Goal: Task Accomplishment & Management: Manage account settings

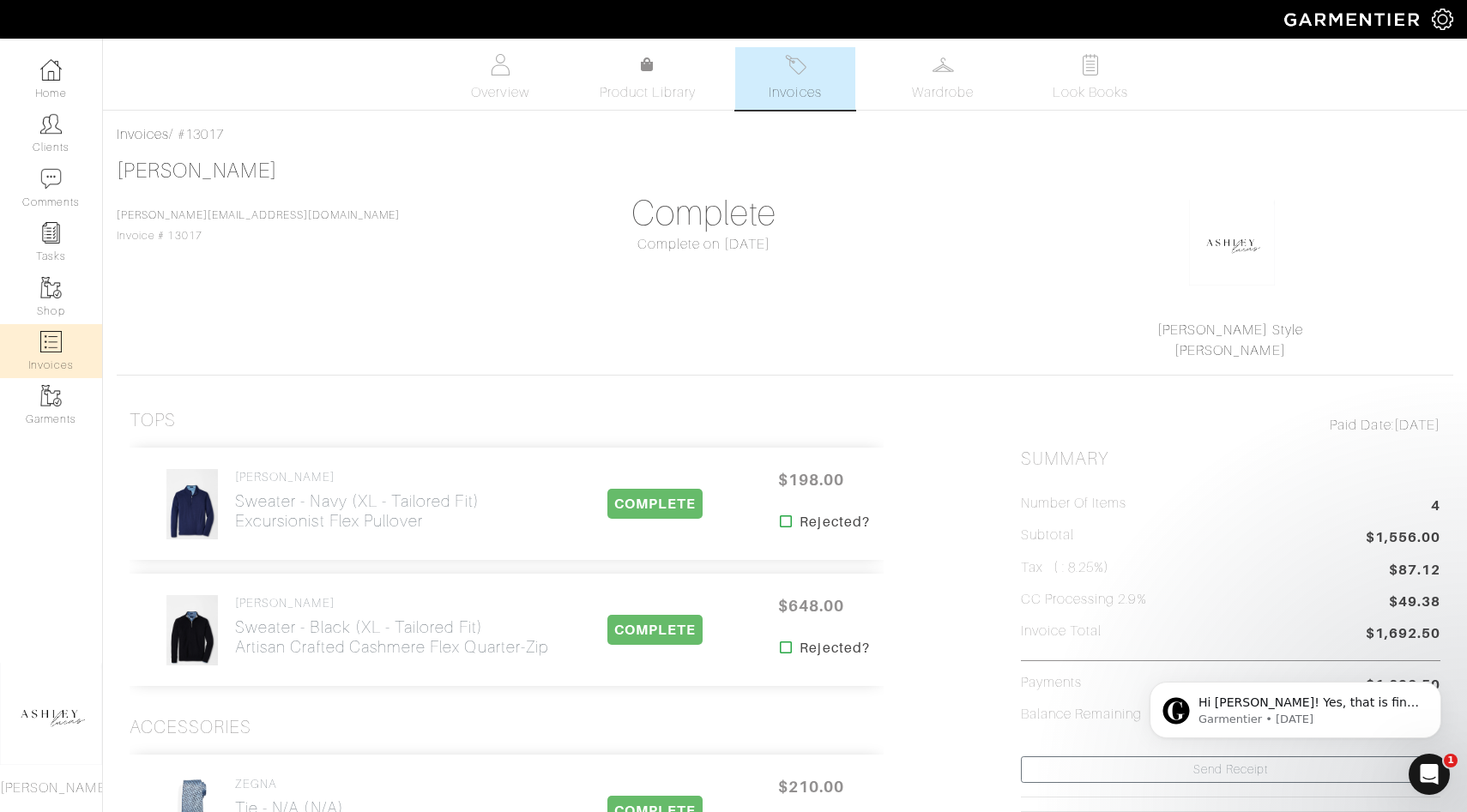
click at [45, 346] on img at bounding box center [51, 341] width 22 height 22
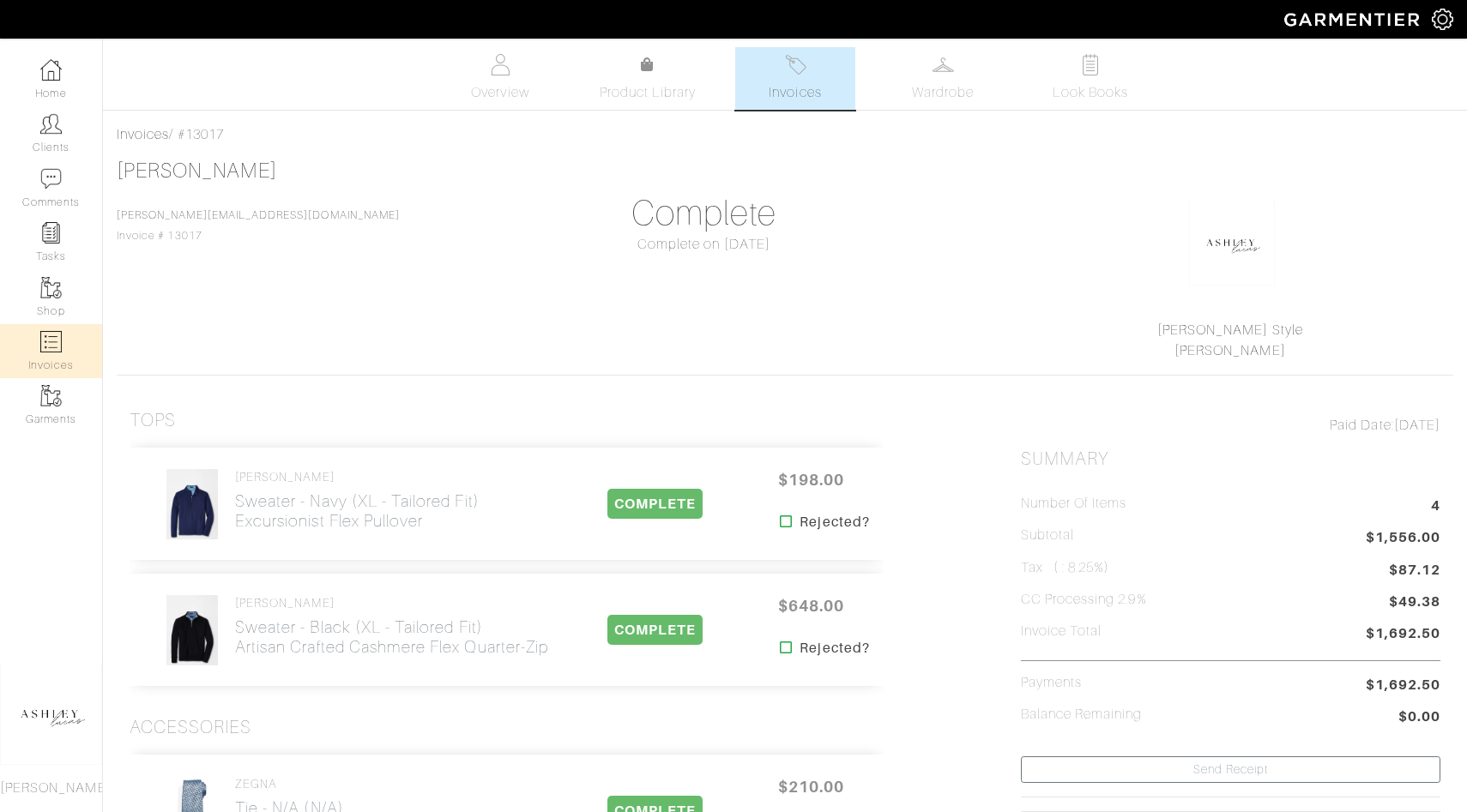
select select
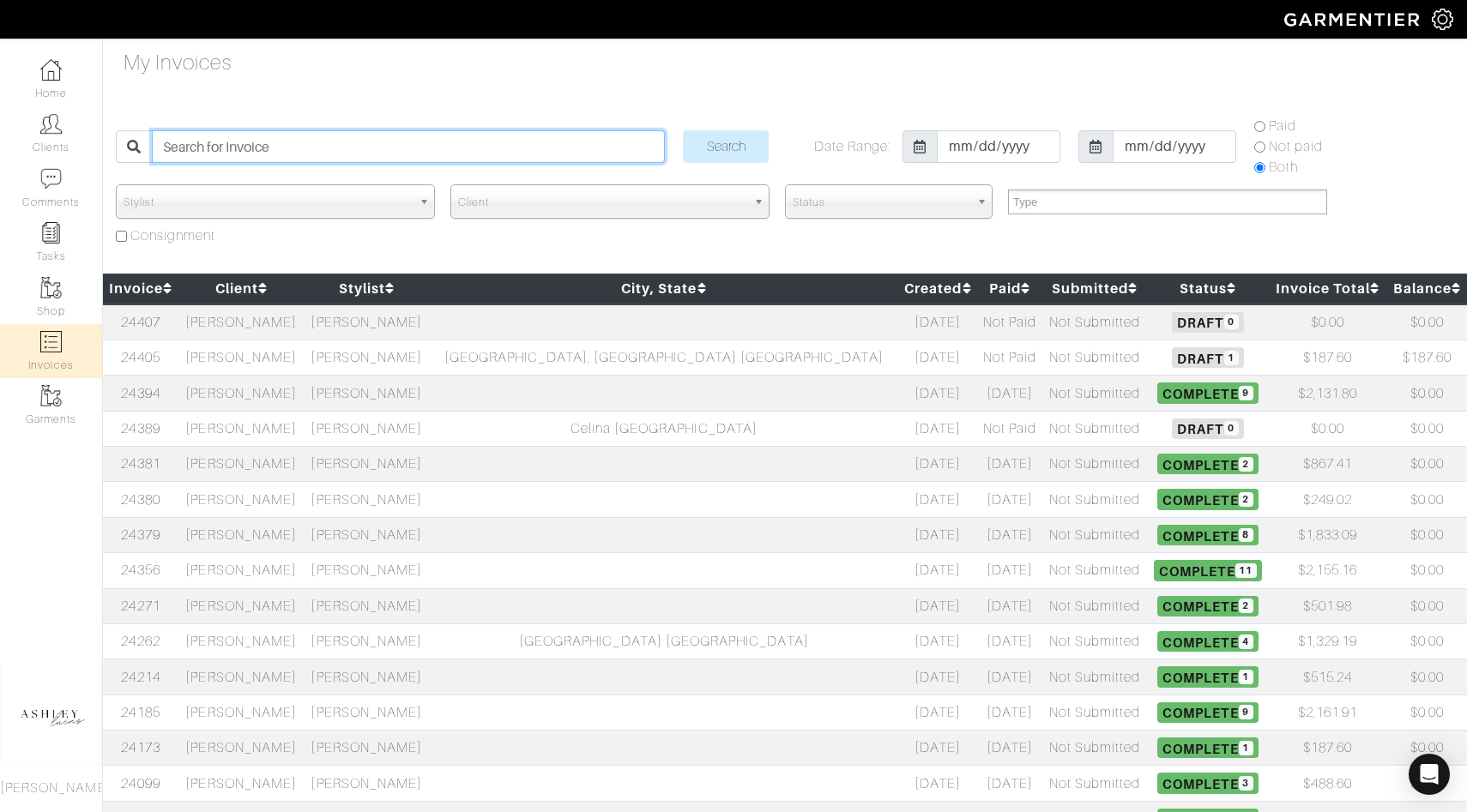
click at [269, 148] on input "search" at bounding box center [407, 147] width 513 height 33
type input "brad johnson"
click at [683, 131] on input "Search" at bounding box center [725, 147] width 86 height 33
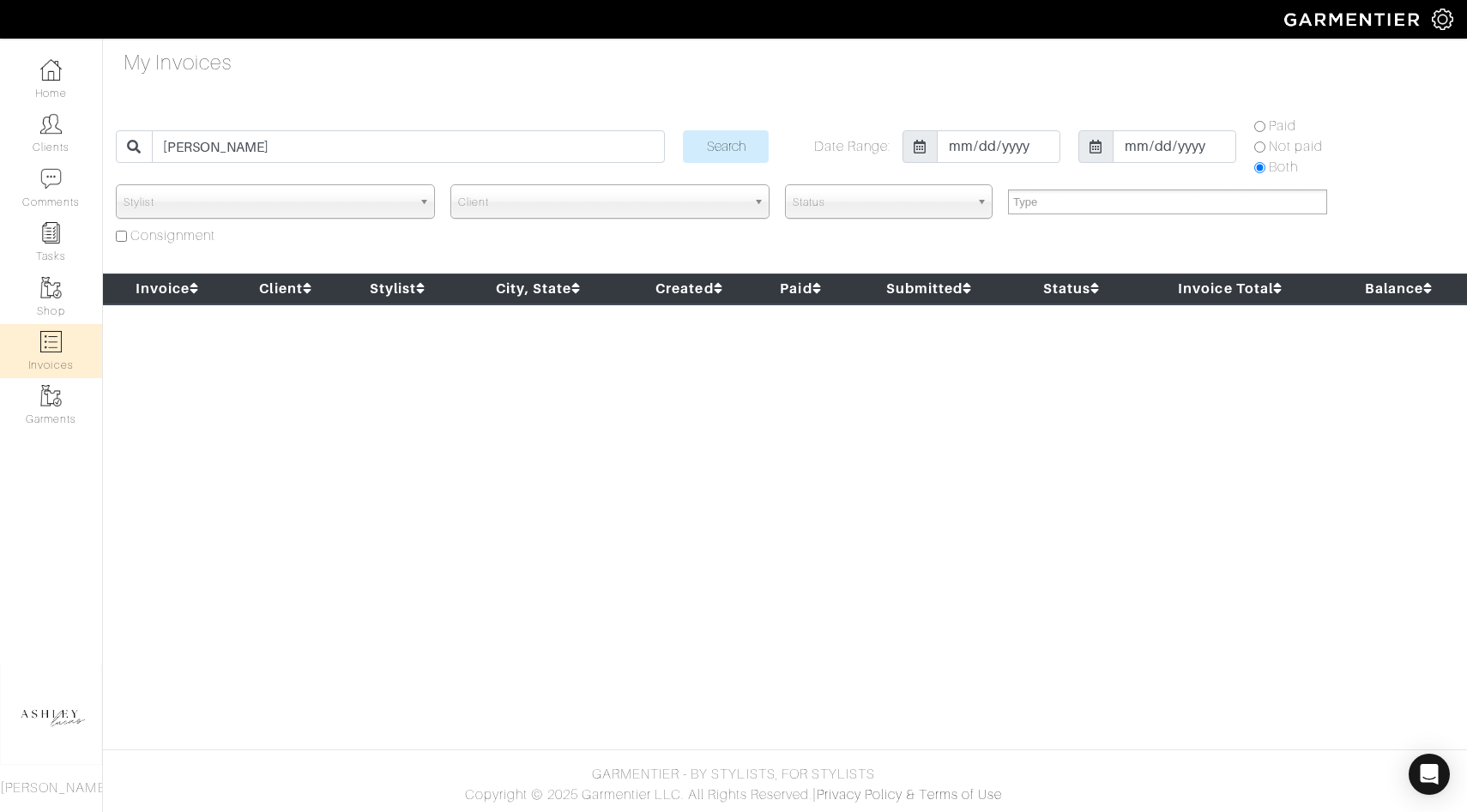
select select
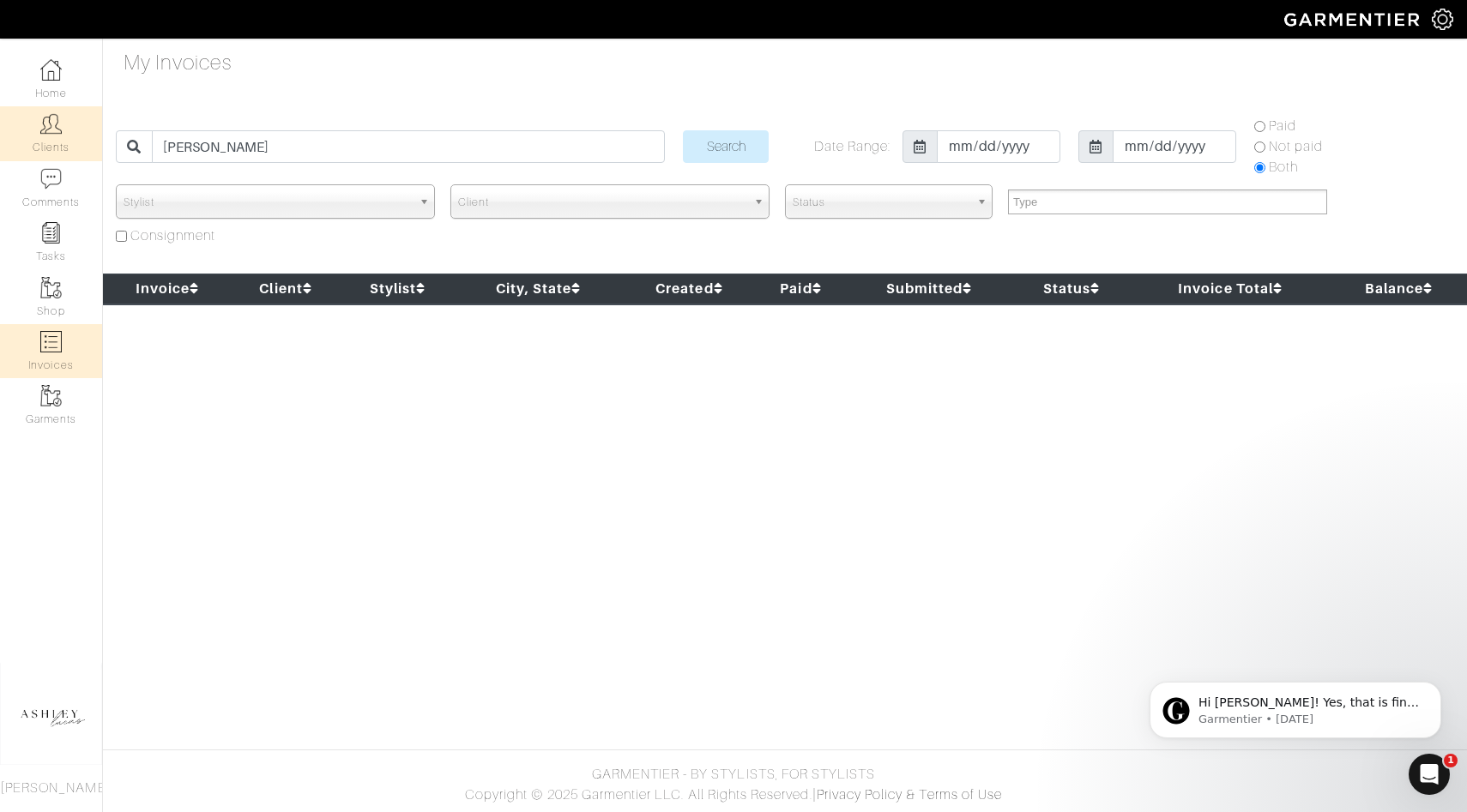
click at [58, 133] on img at bounding box center [51, 123] width 22 height 22
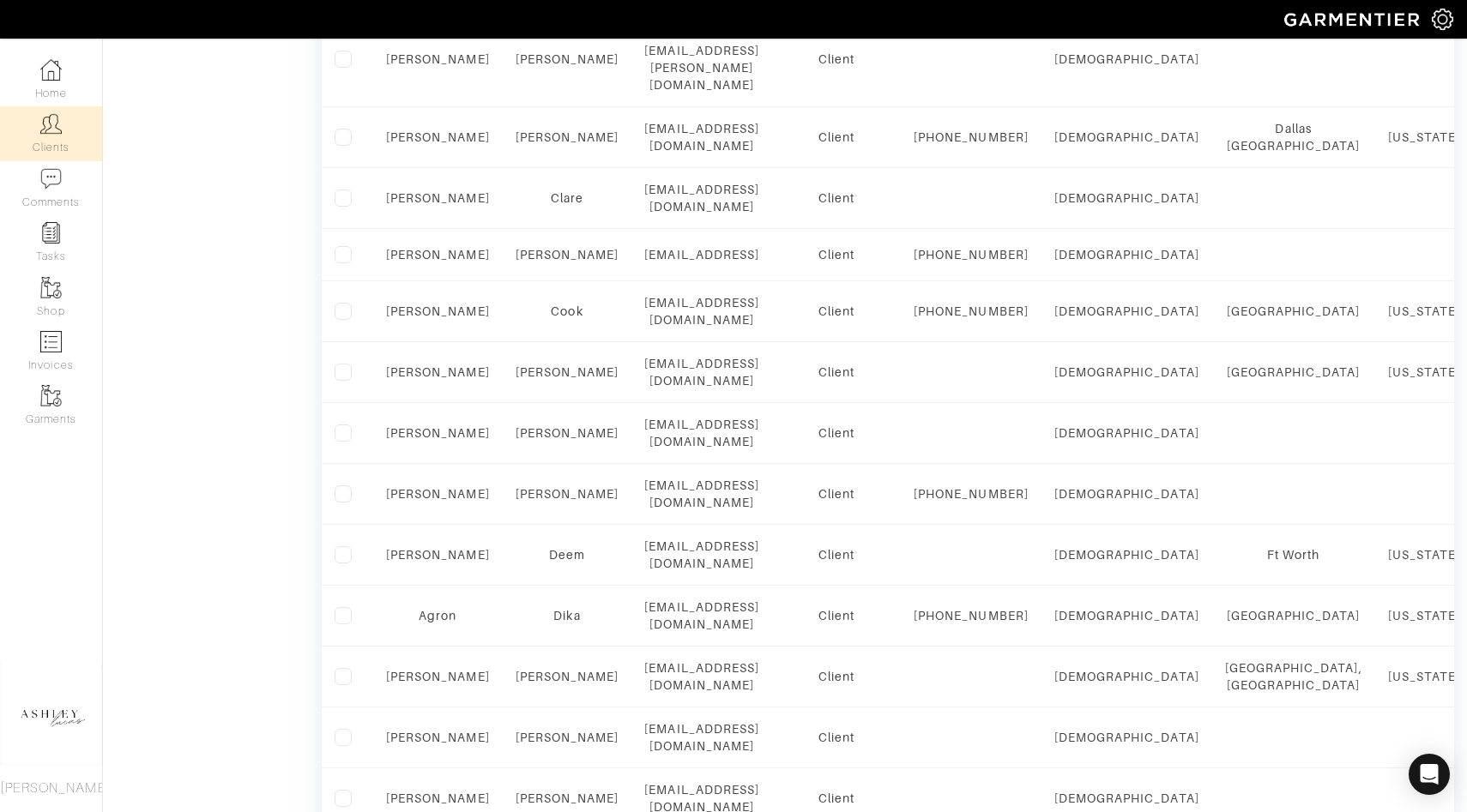
scroll to position [1244, 0]
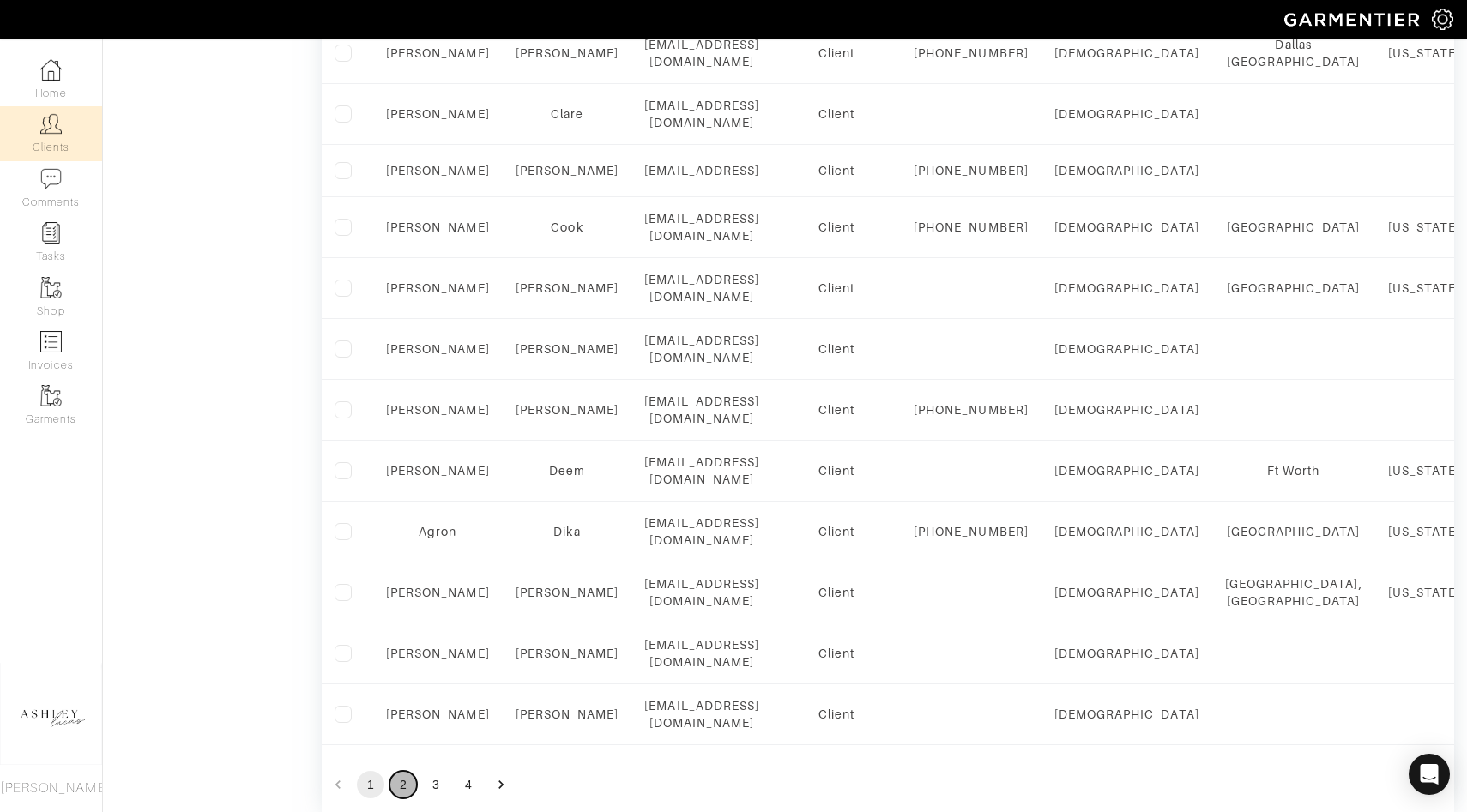
click at [405, 771] on button "2" at bounding box center [402, 784] width 27 height 27
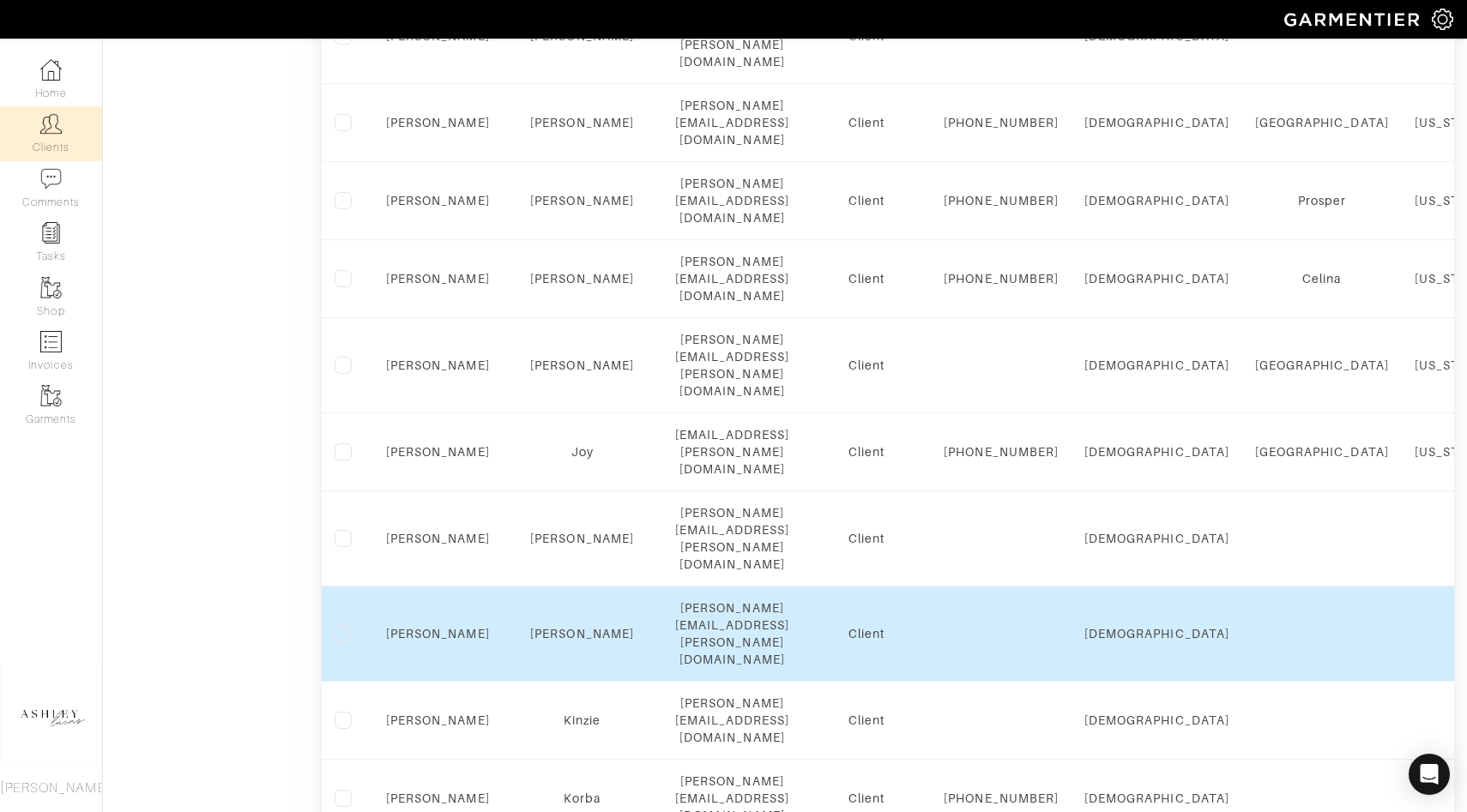
scroll to position [1051, 0]
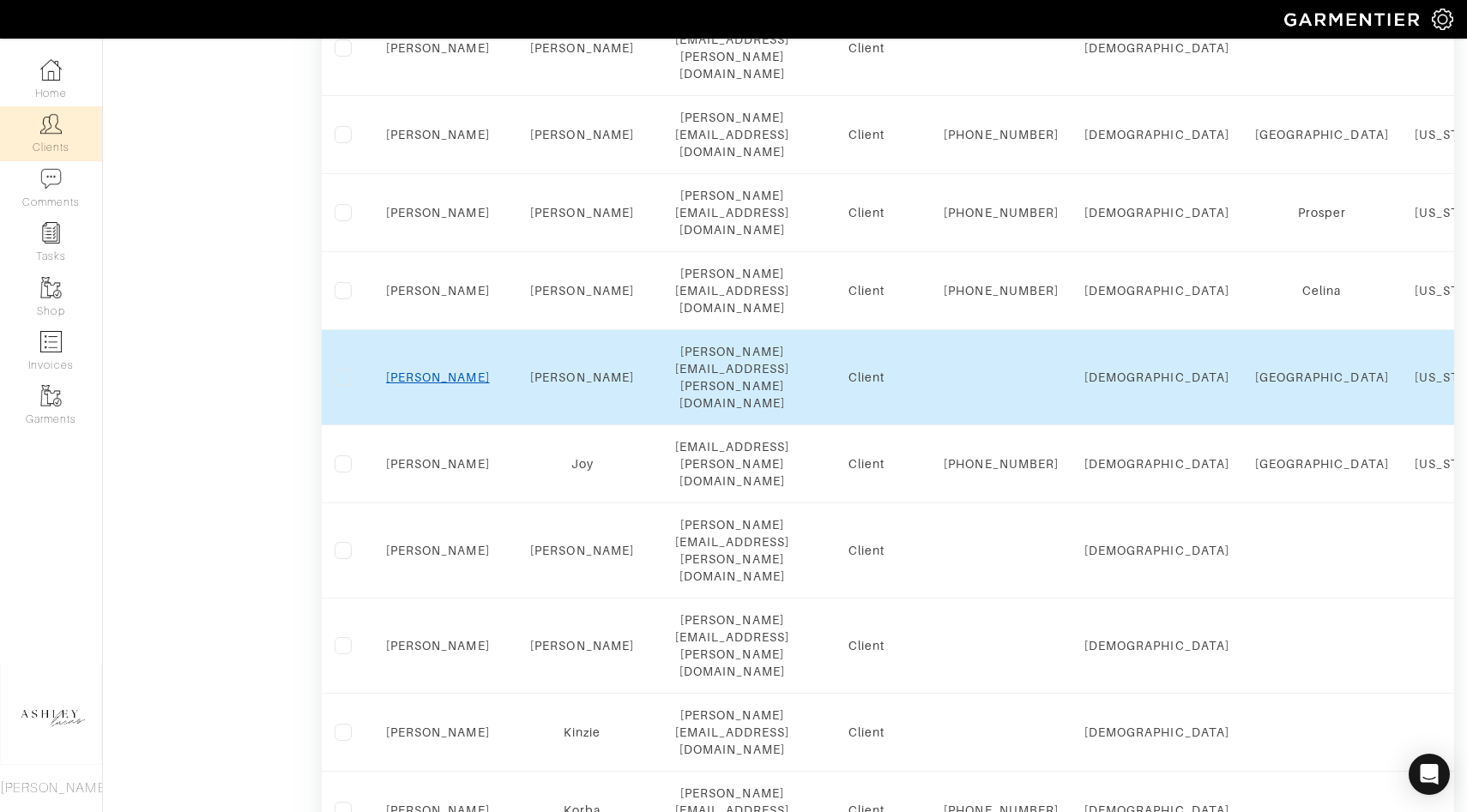
click at [435, 370] on link "Brad" at bounding box center [437, 377] width 103 height 14
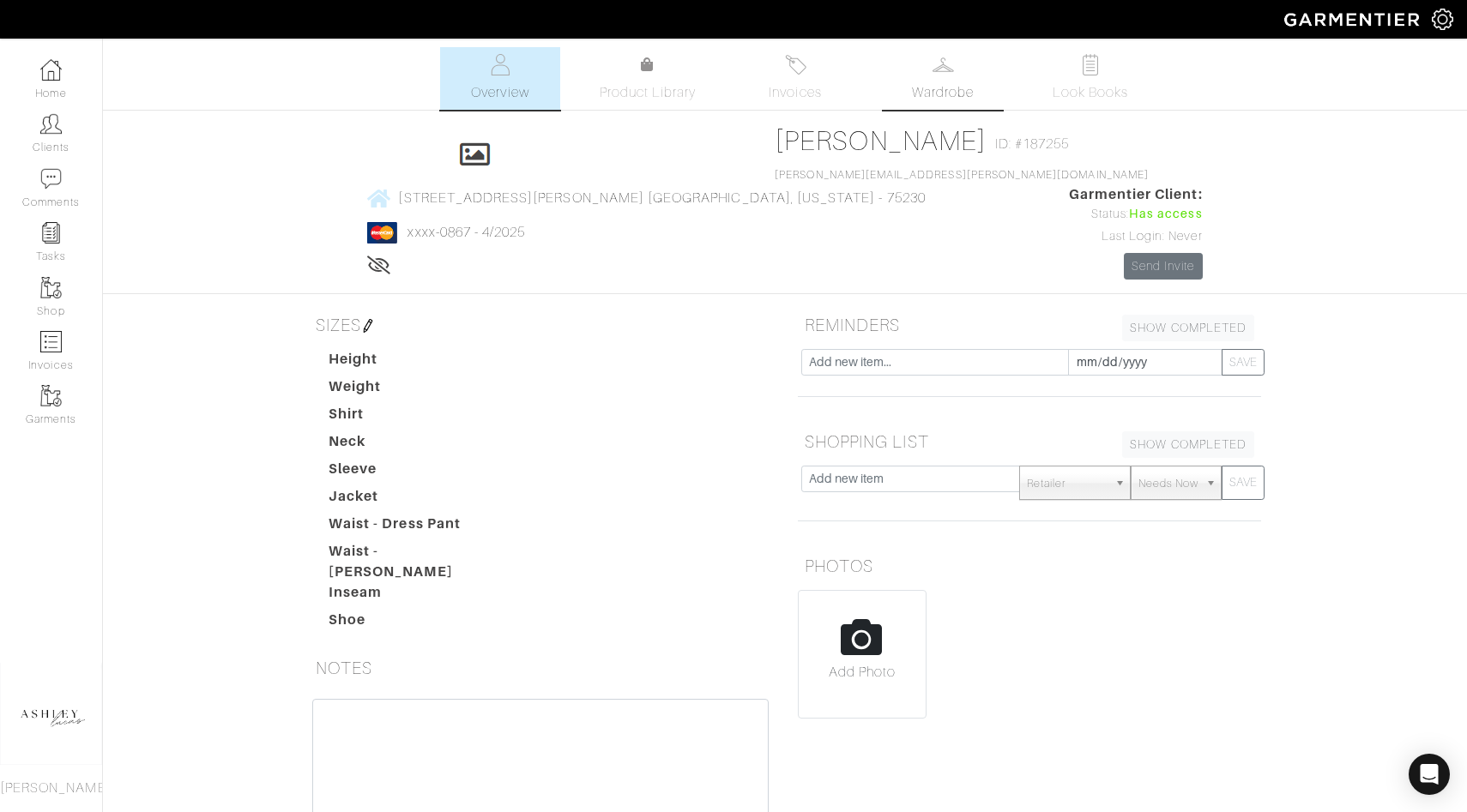
click at [959, 64] on link "Wardrobe" at bounding box center [943, 78] width 120 height 63
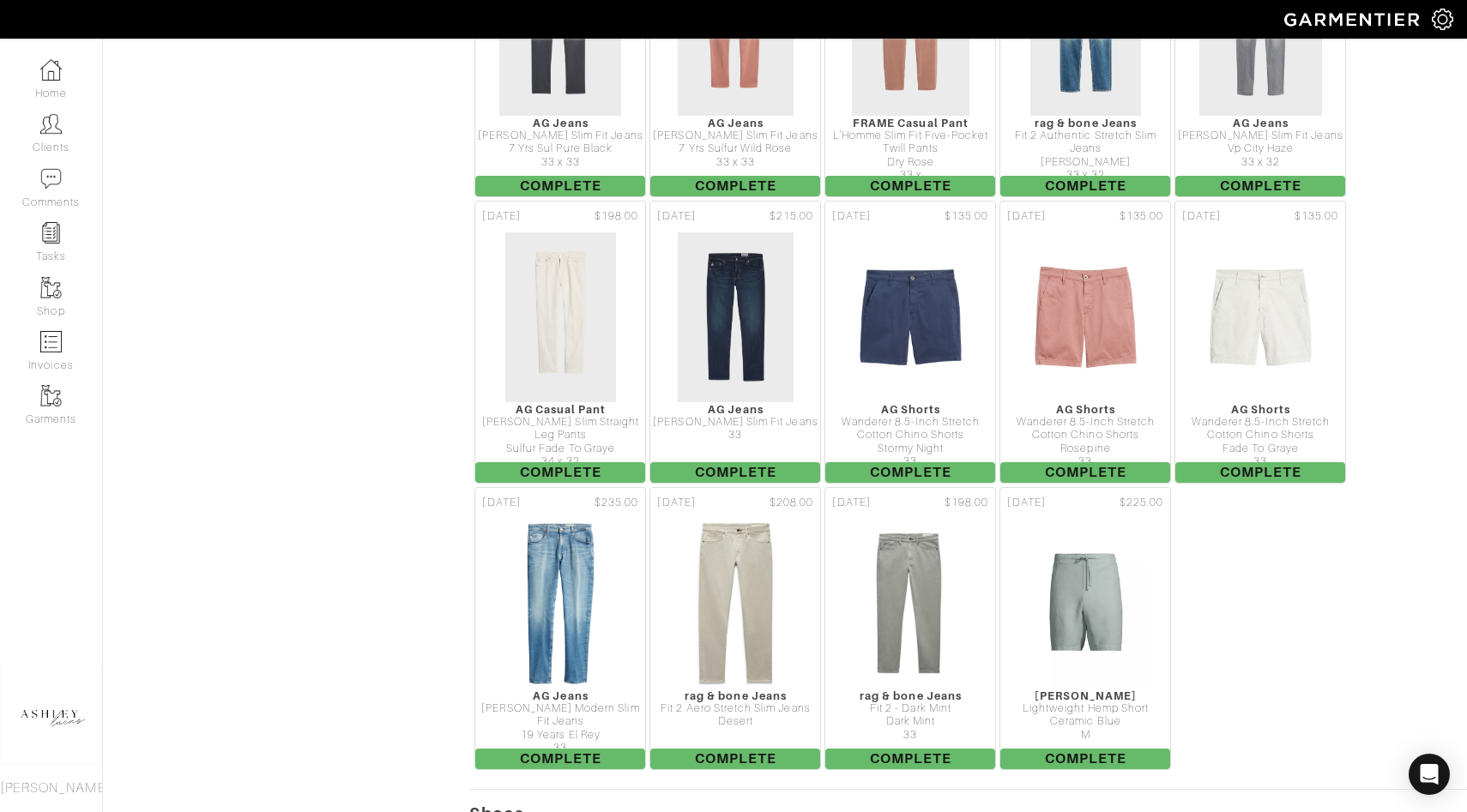
scroll to position [3088, 0]
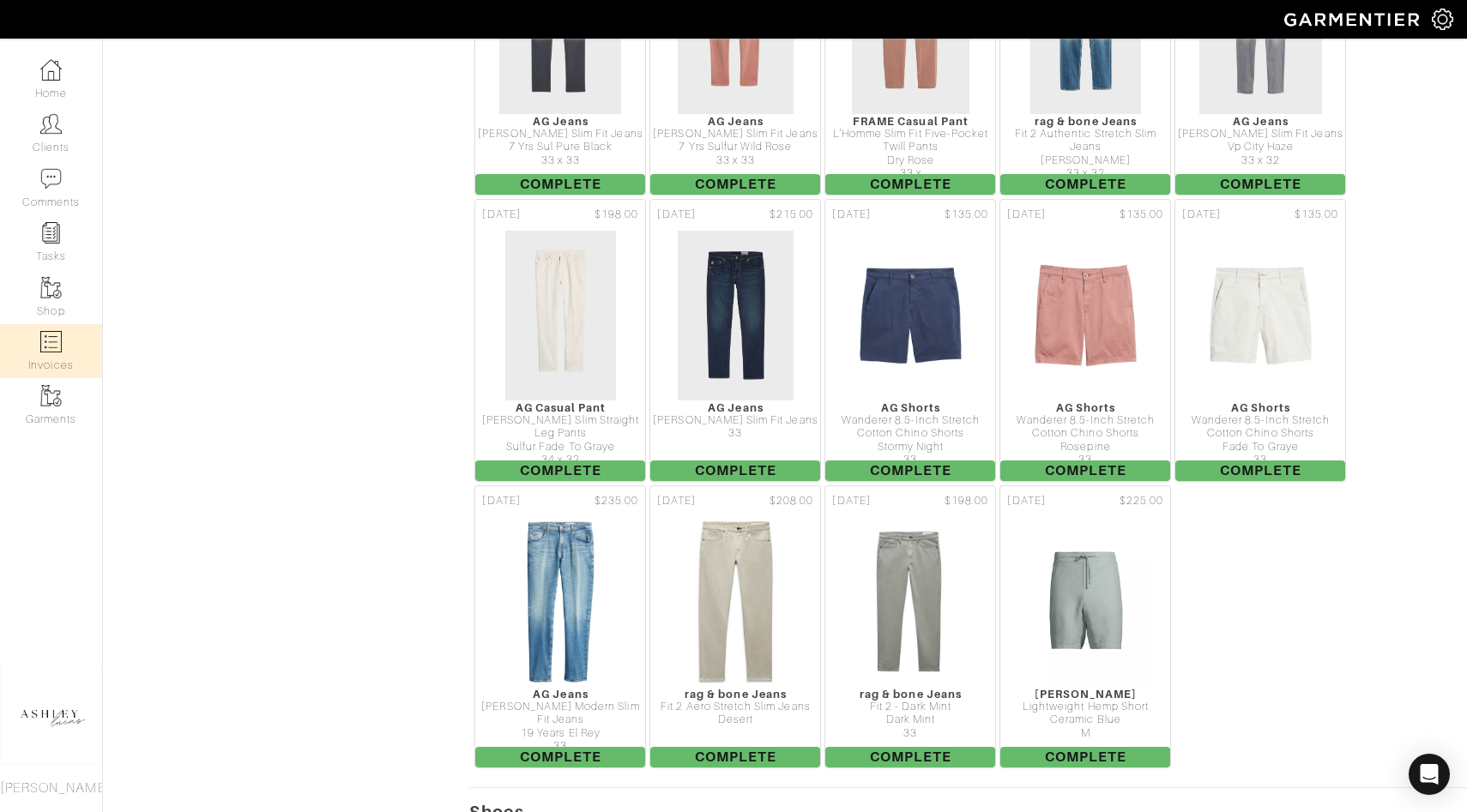
click at [61, 361] on link "Invoices" at bounding box center [51, 351] width 103 height 54
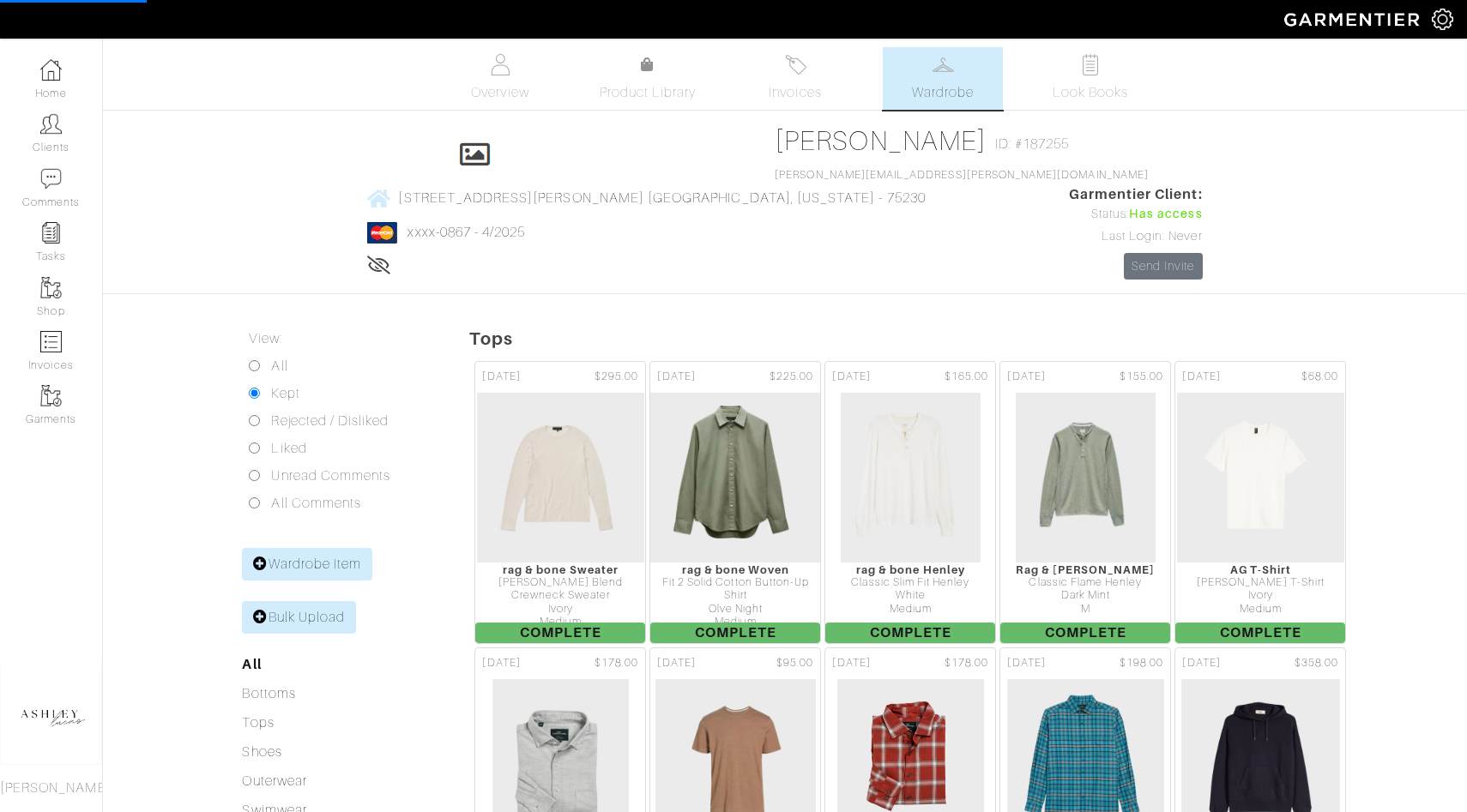
select select
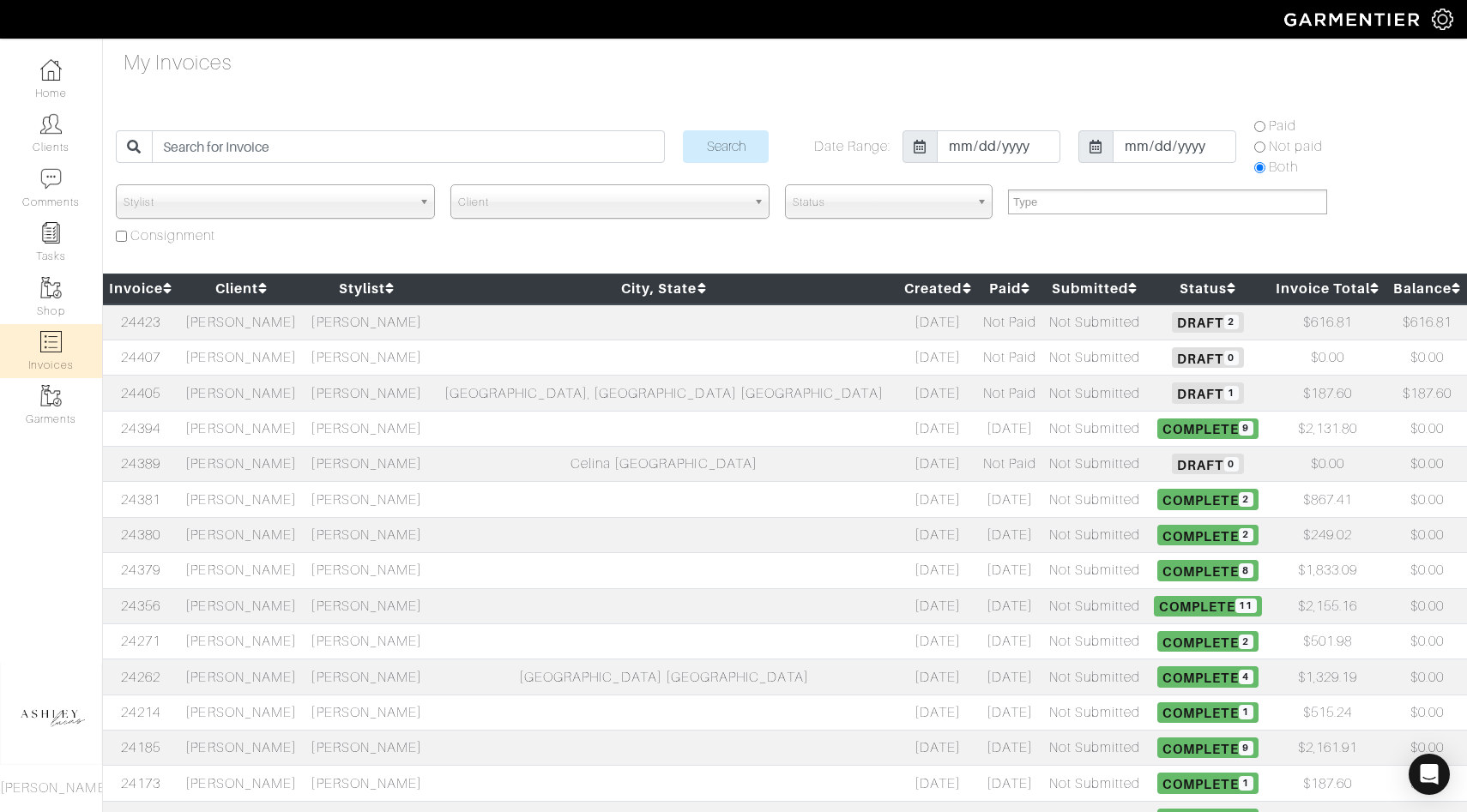
click at [1172, 324] on span "Draft 2" at bounding box center [1207, 322] width 71 height 21
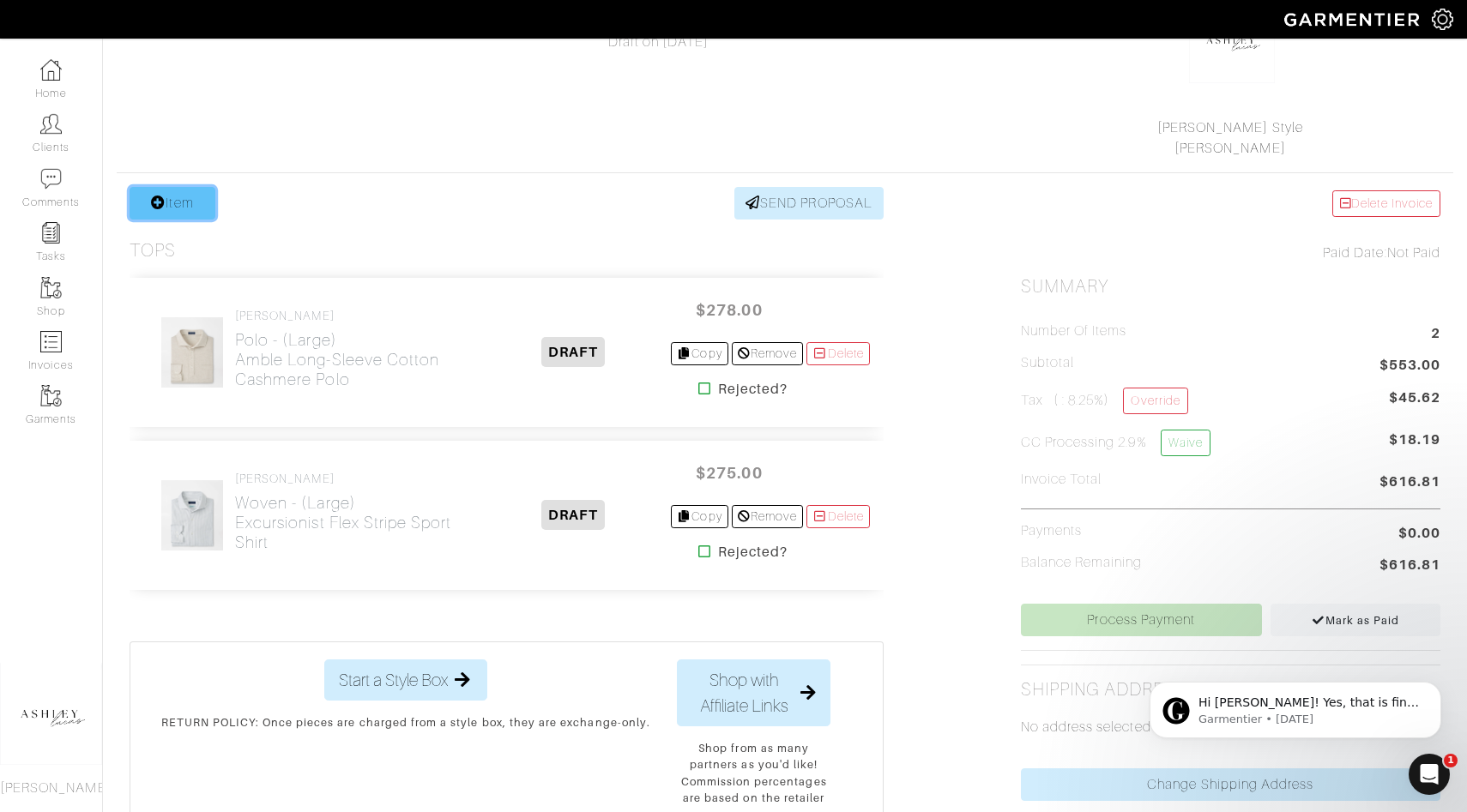
click at [176, 210] on link "Item" at bounding box center [172, 203] width 86 height 33
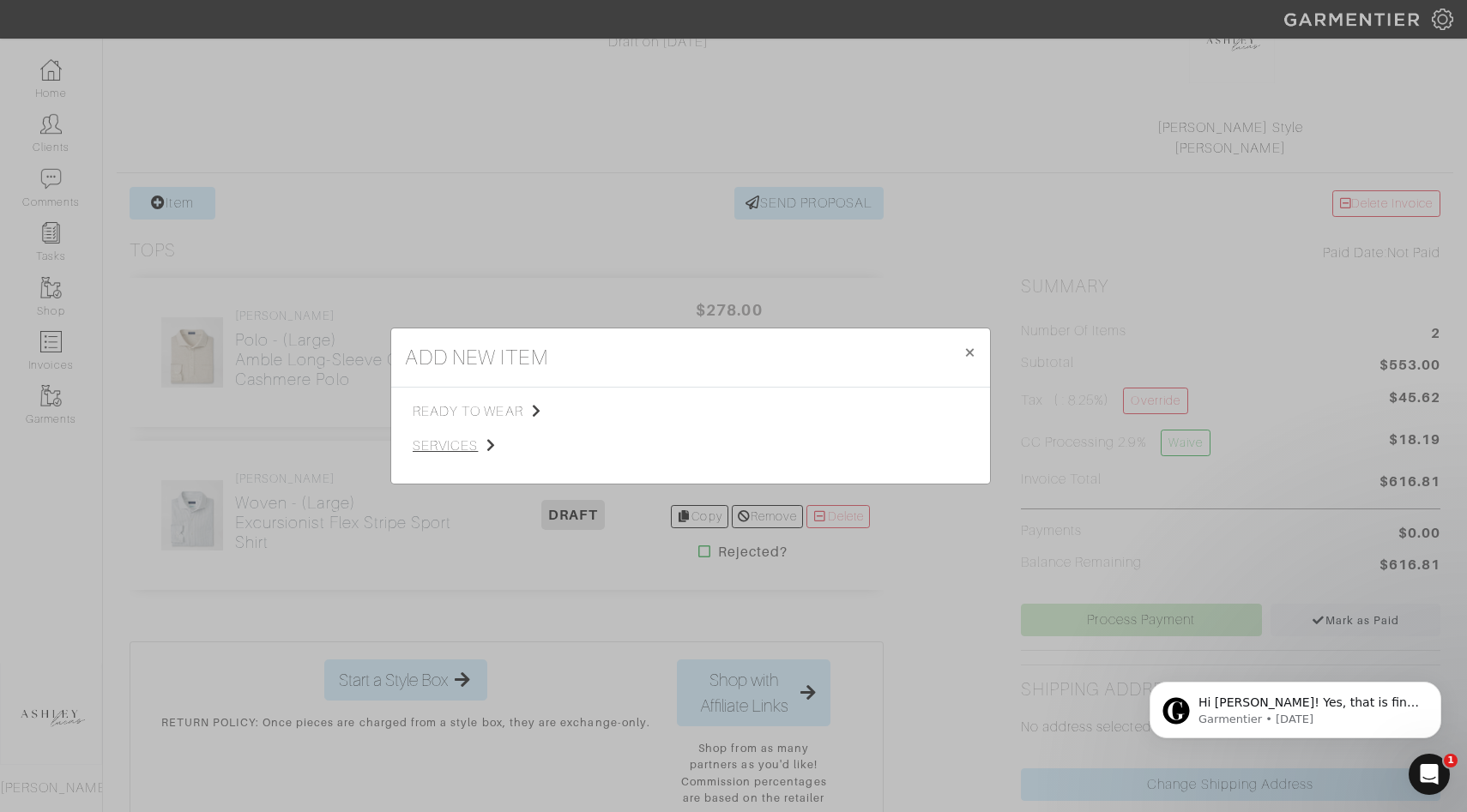
click at [434, 445] on span "services" at bounding box center [498, 445] width 172 height 21
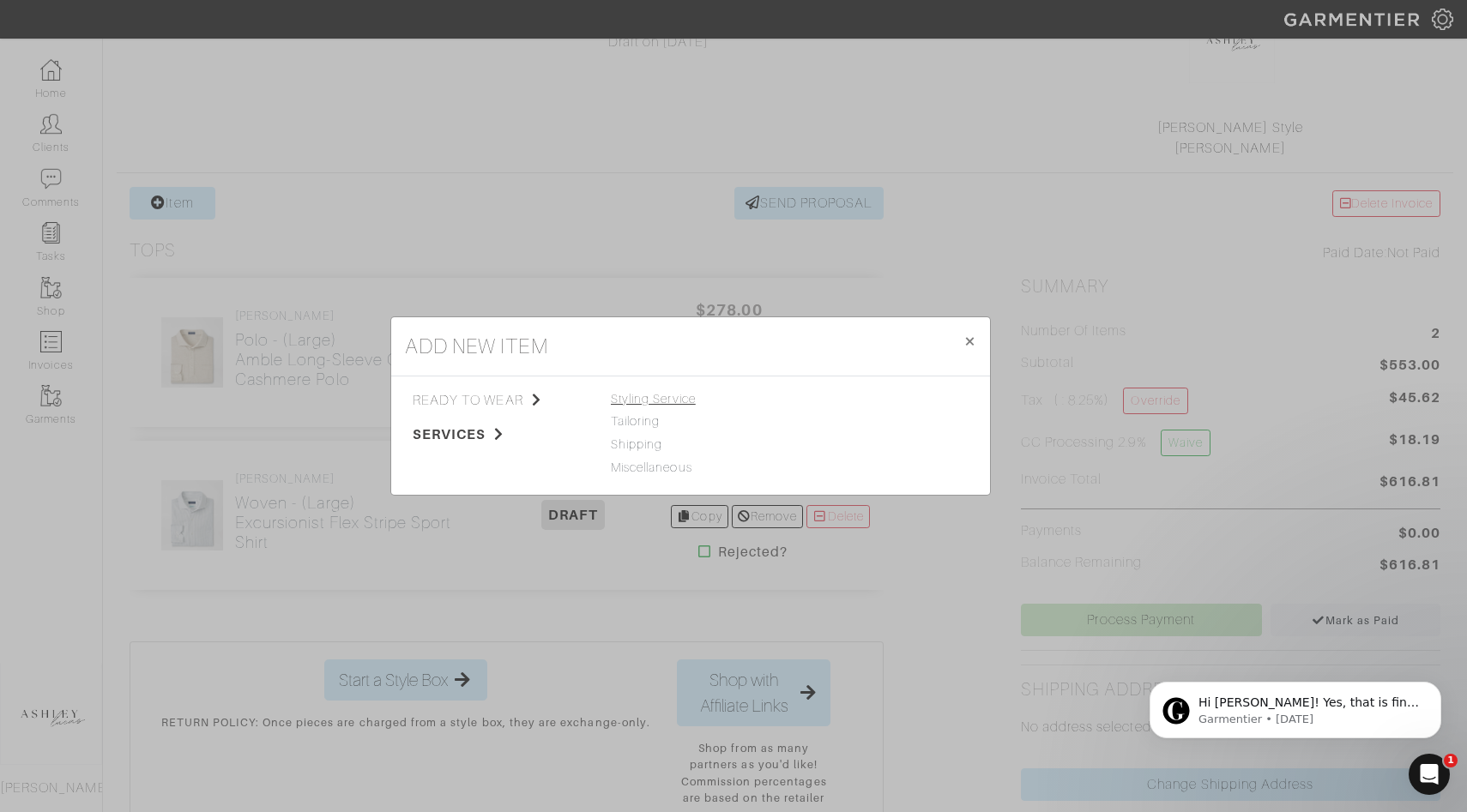
click at [654, 403] on span "Styling Service" at bounding box center [653, 398] width 85 height 14
click at [818, 414] on link "Closet Edit" at bounding box center [827, 421] width 62 height 14
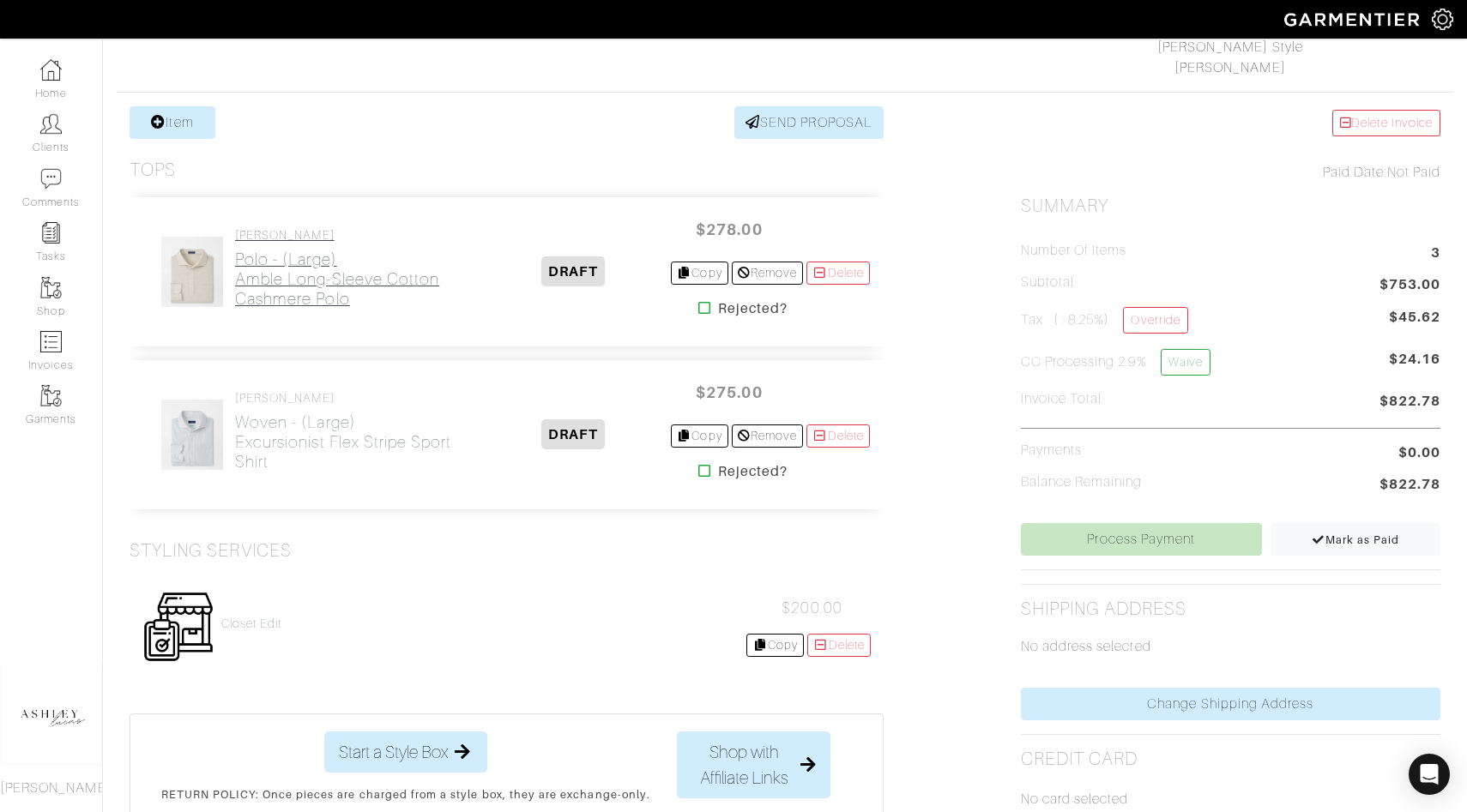
scroll to position [426, 0]
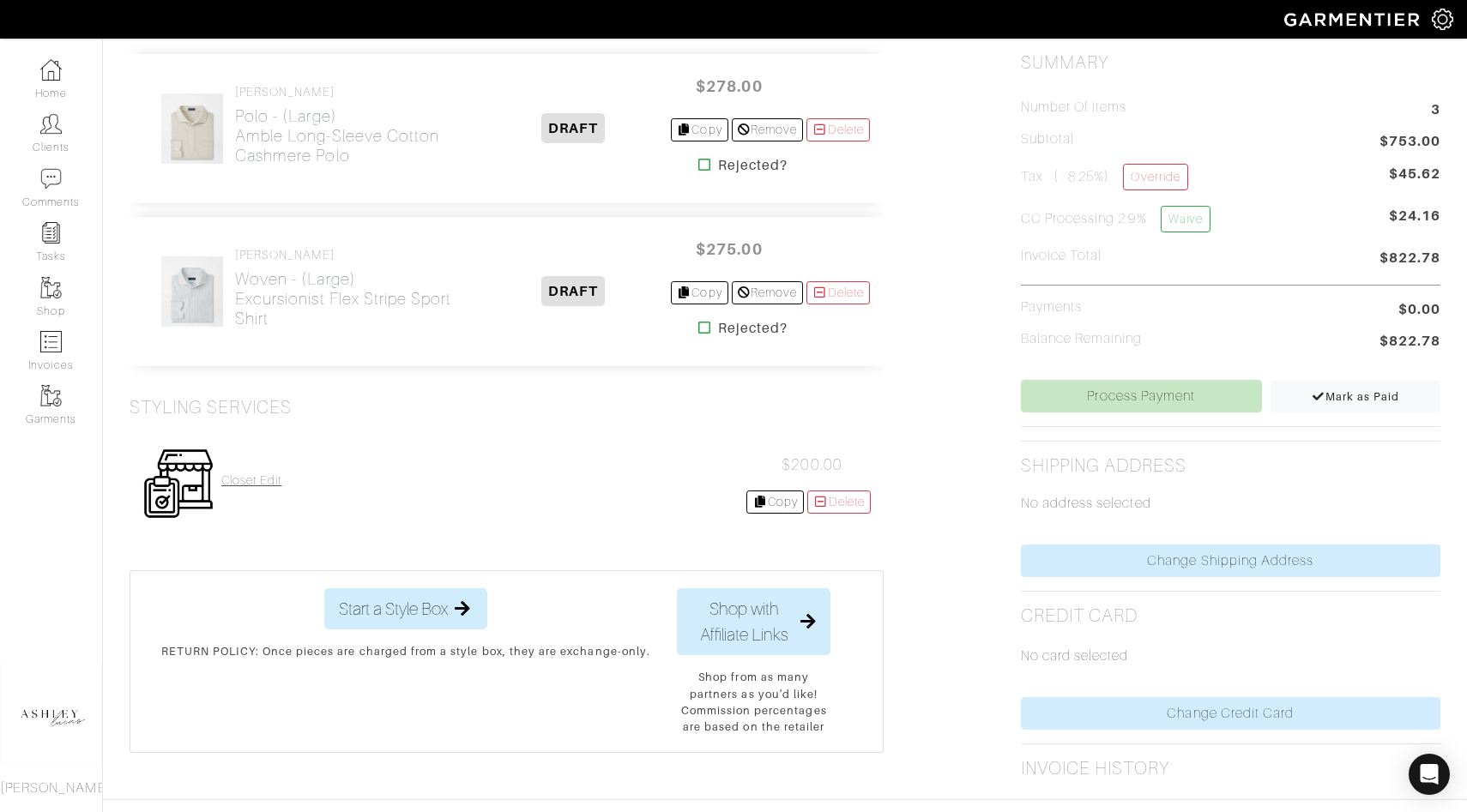
click at [267, 483] on h4 "Closet Edit" at bounding box center [251, 481] width 61 height 15
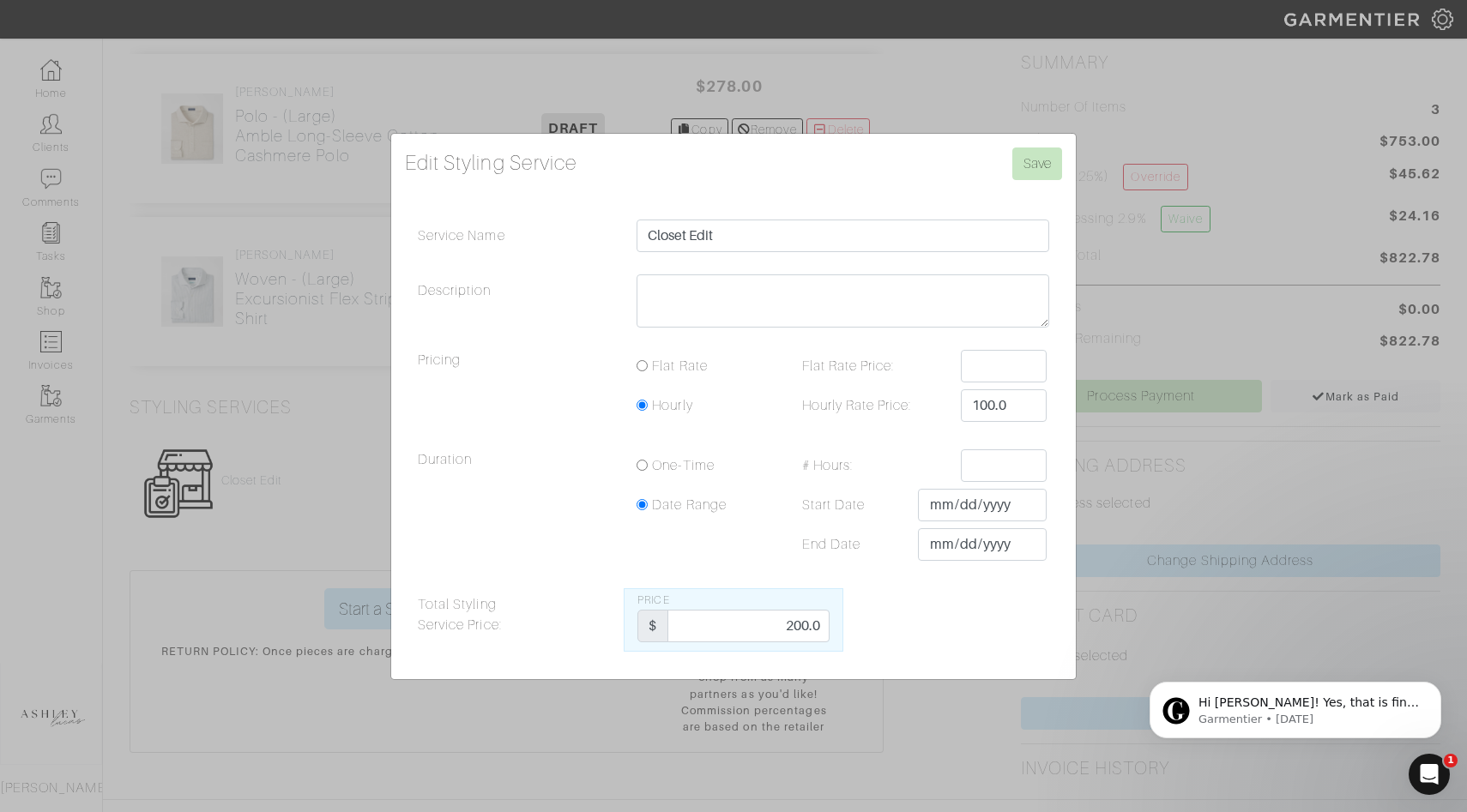
scroll to position [0, 0]
drag, startPoint x: 776, startPoint y: 623, endPoint x: 825, endPoint y: 623, distance: 49.0
click at [825, 625] on input "200.0" at bounding box center [748, 626] width 161 height 33
type input "500.00"
click at [1043, 163] on input "Save" at bounding box center [1036, 164] width 50 height 33
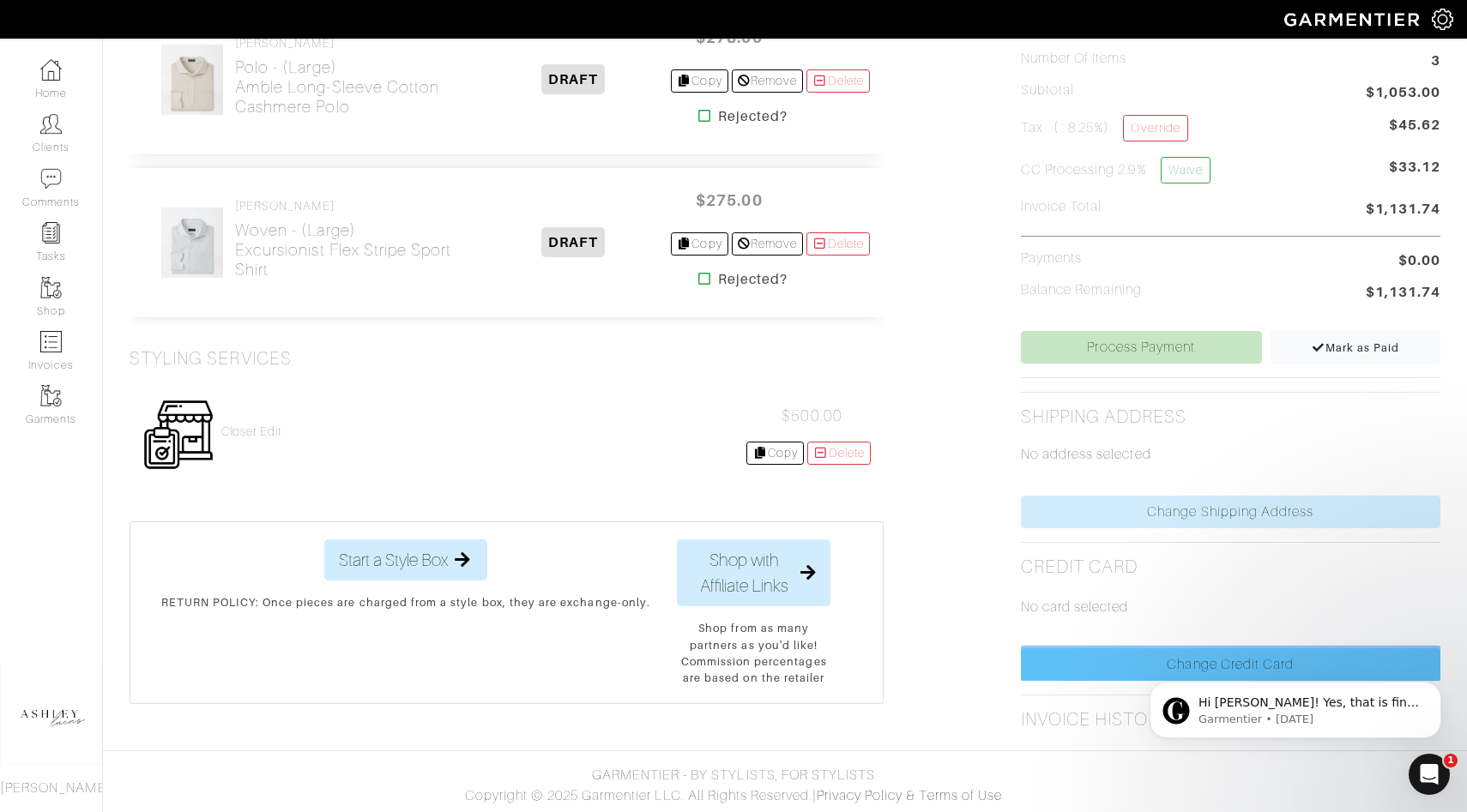
click at [1084, 656] on link "Change Credit Card" at bounding box center [1230, 664] width 419 height 33
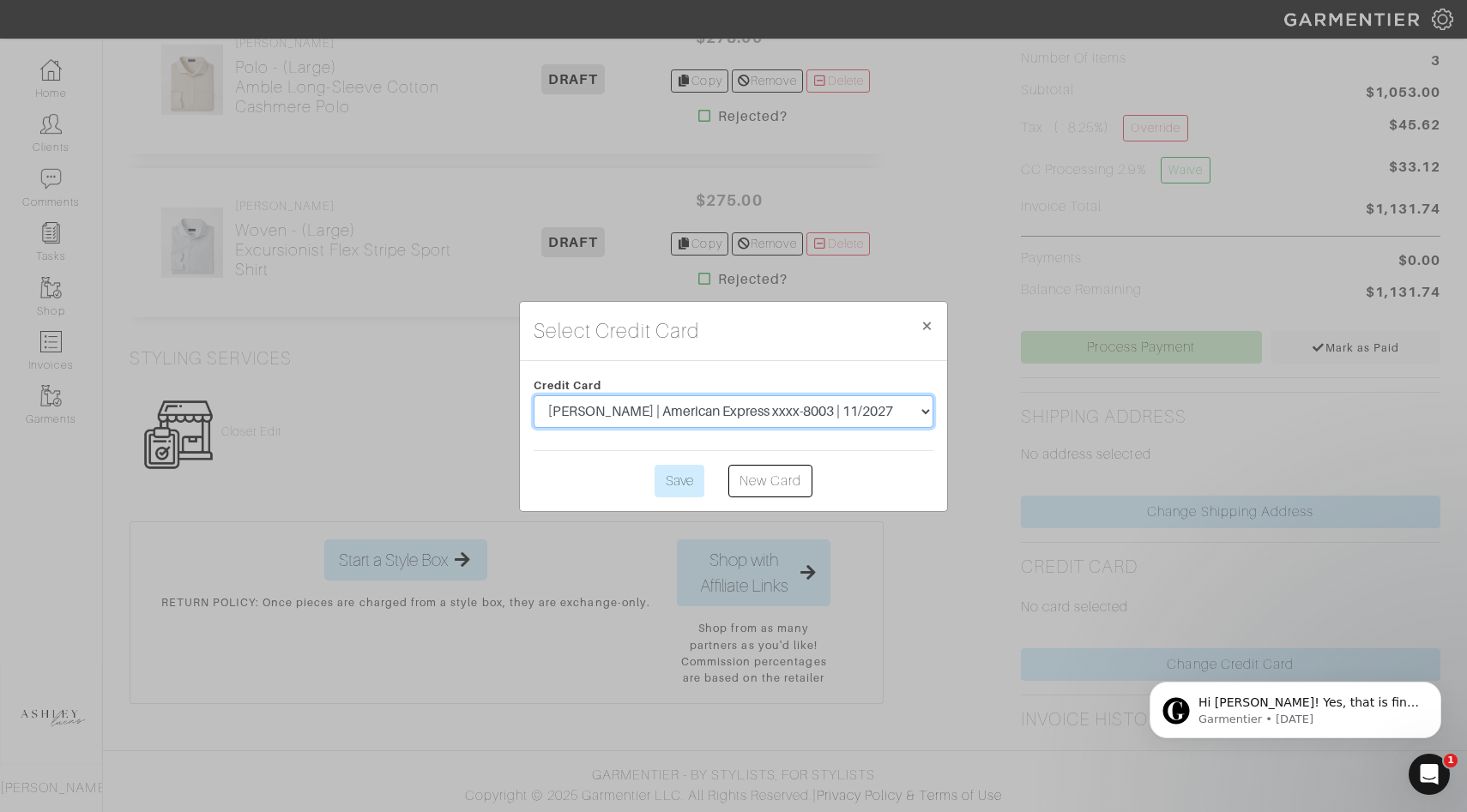
click at [741, 416] on select "[PERSON_NAME] | American Express xxxx-8003 | 11/2027" at bounding box center [733, 412] width 400 height 33
click at [678, 478] on input "Save" at bounding box center [679, 480] width 50 height 33
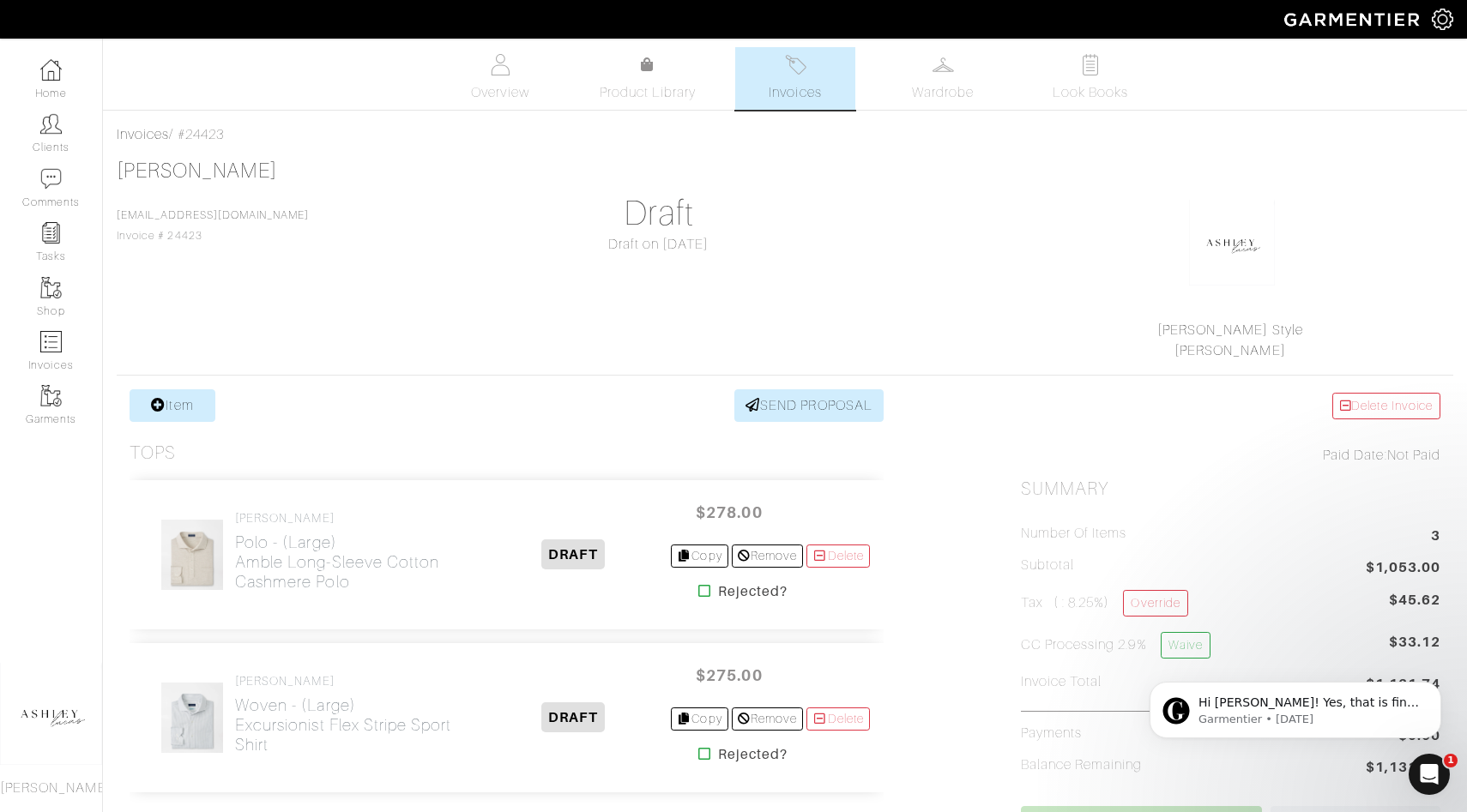
click at [789, 83] on span "Invoices" at bounding box center [795, 93] width 53 height 21
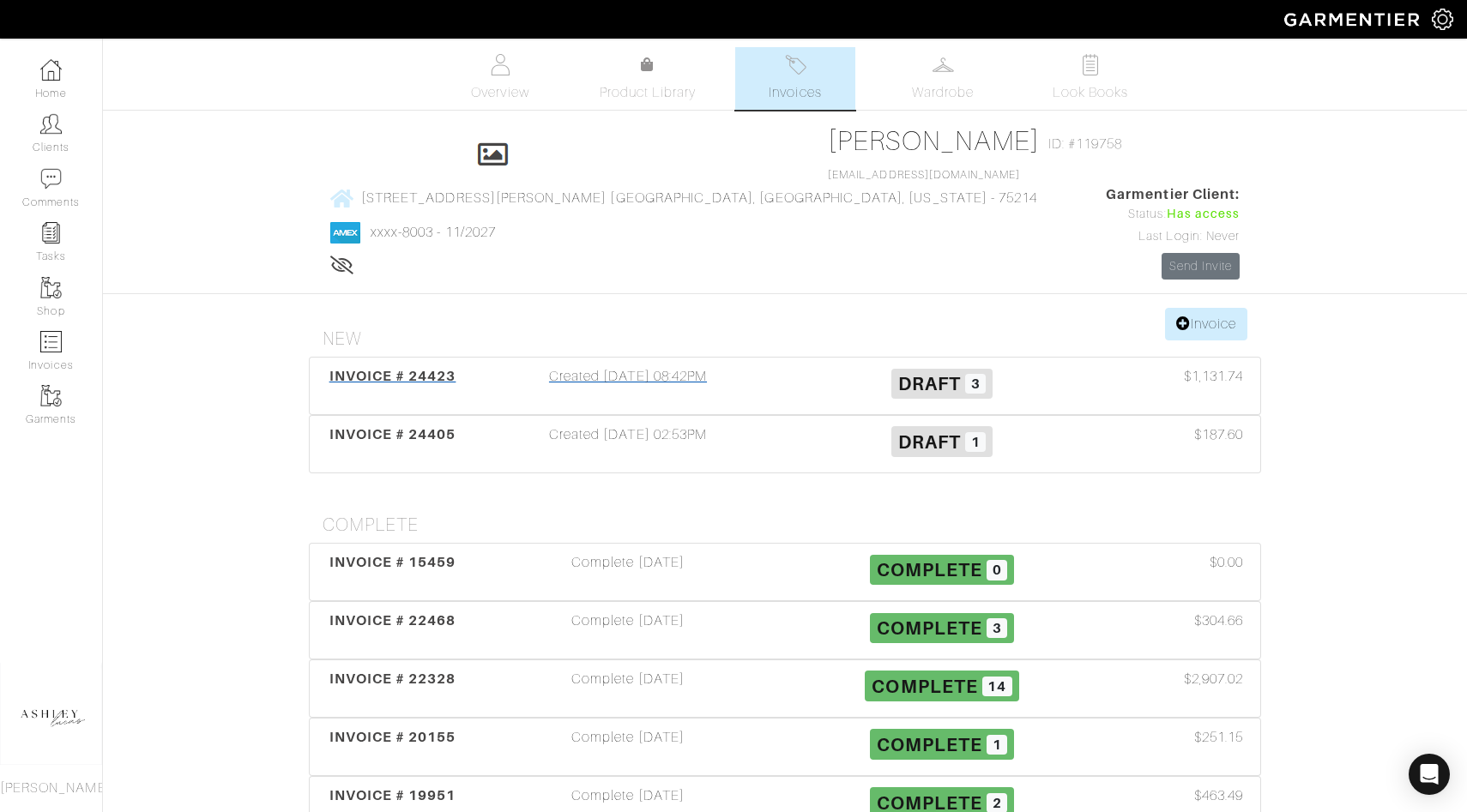
click at [873, 366] on h3 "Draft 3" at bounding box center [941, 382] width 288 height 33
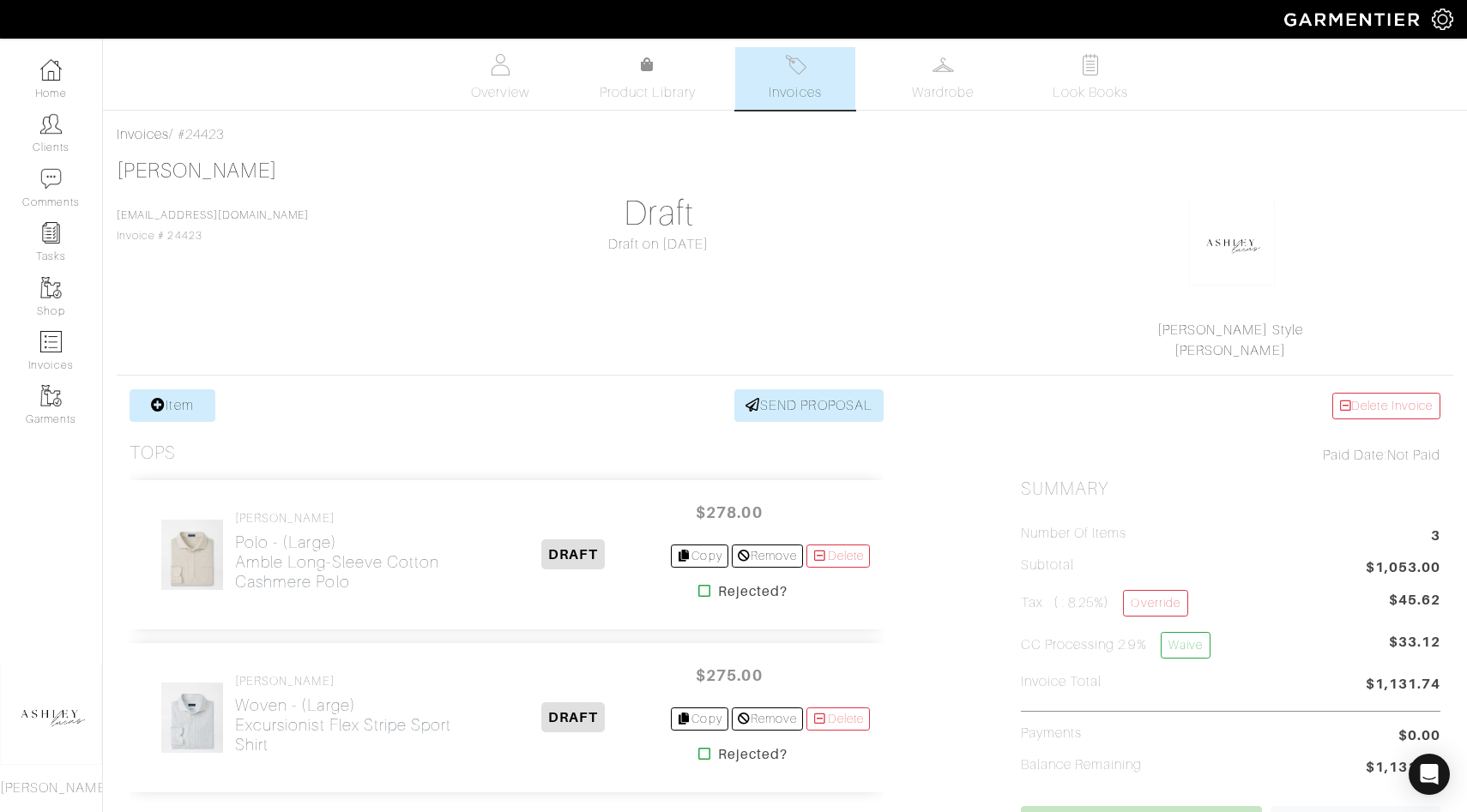
click at [797, 74] on img at bounding box center [796, 64] width 22 height 22
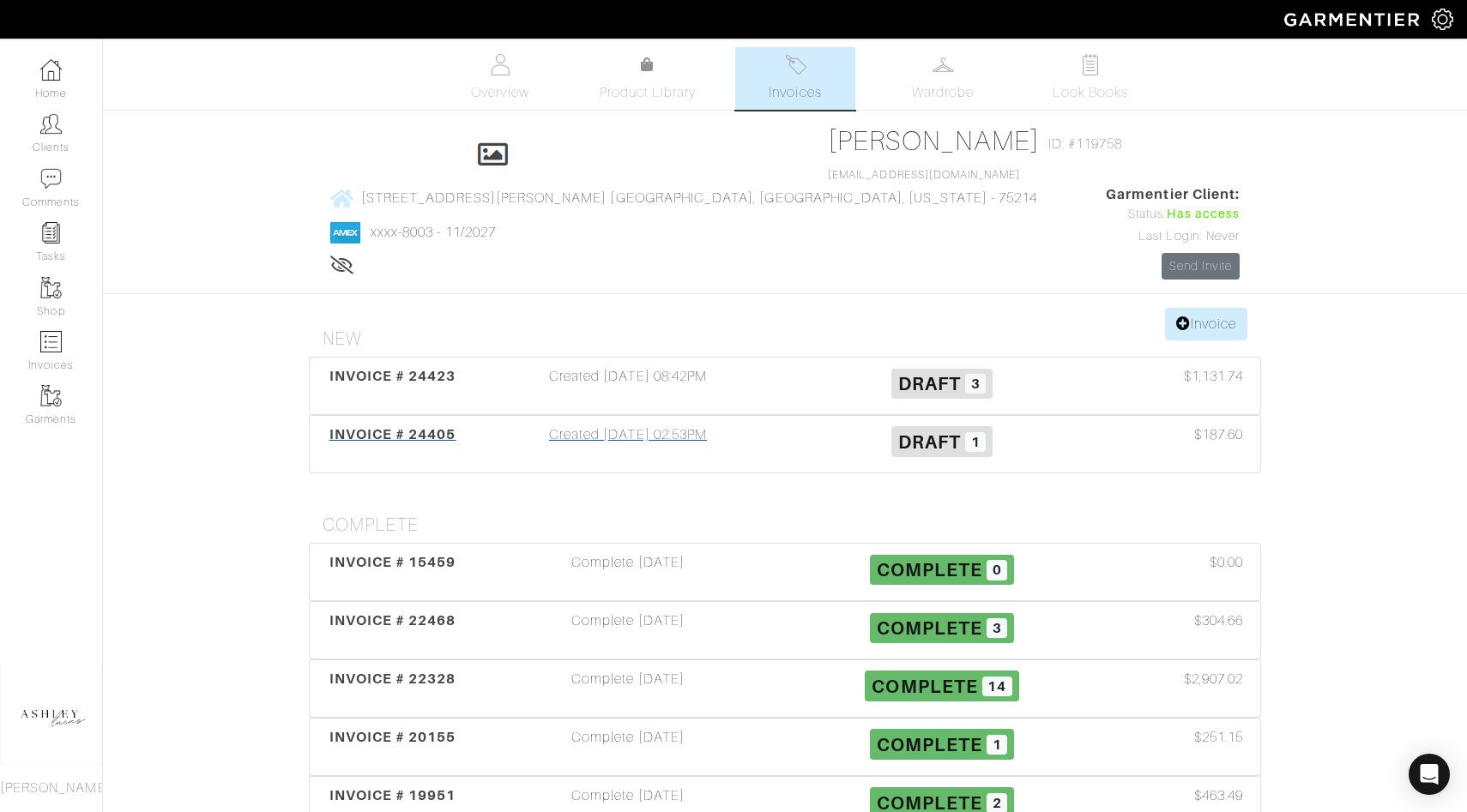
click at [851, 425] on h3 "Draft 1" at bounding box center [941, 441] width 288 height 33
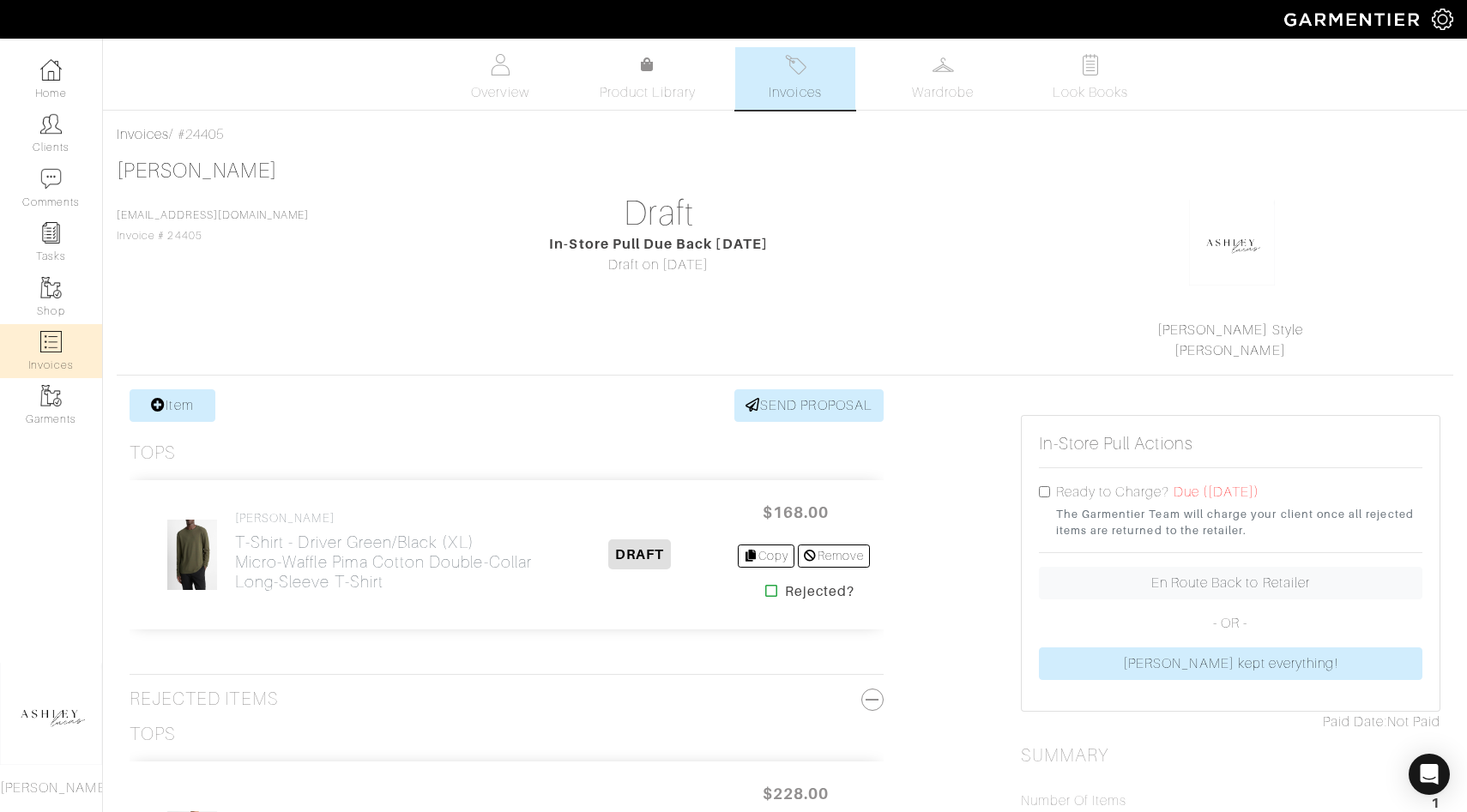
click at [44, 351] on img at bounding box center [51, 341] width 22 height 22
select select
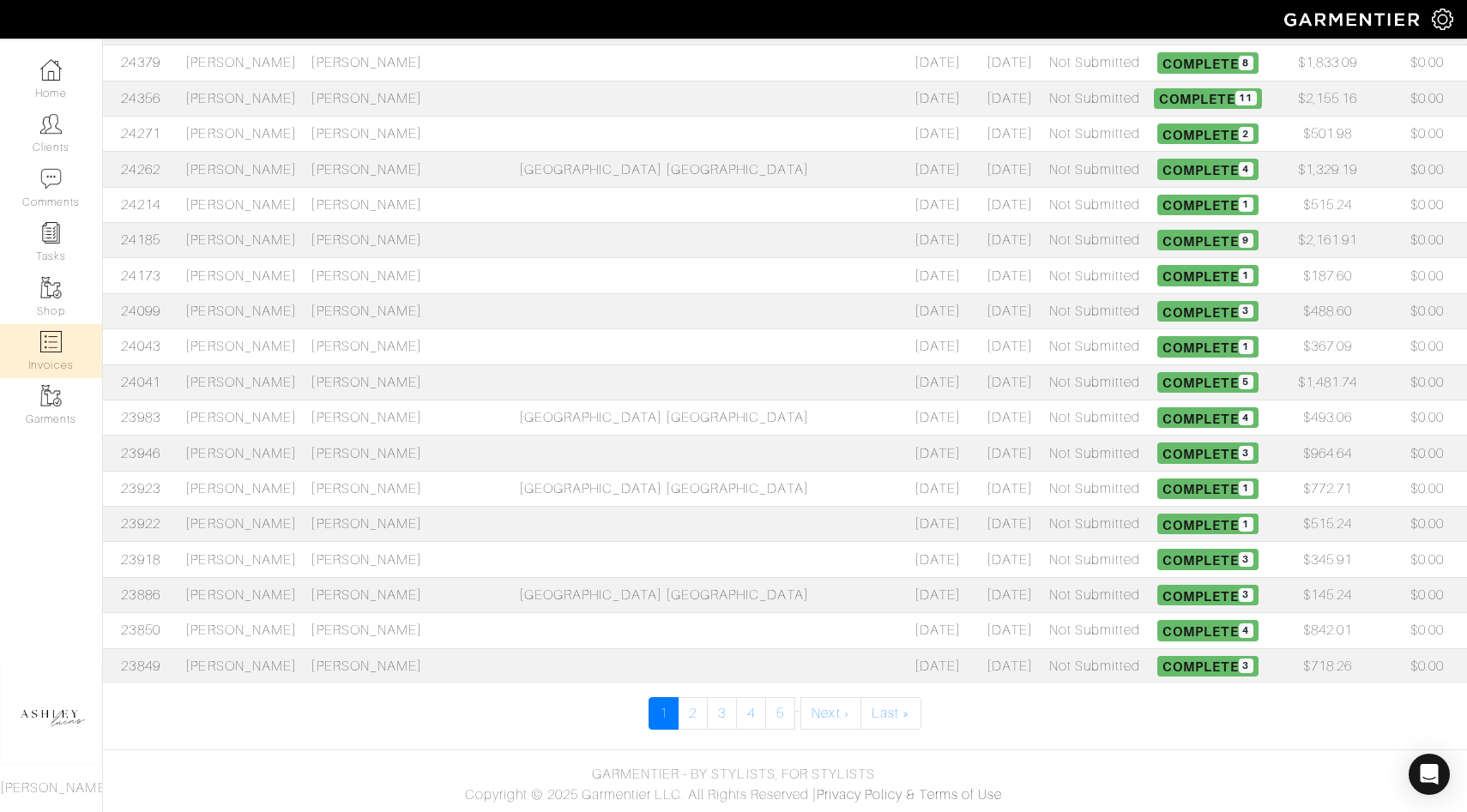
scroll to position [504, 0]
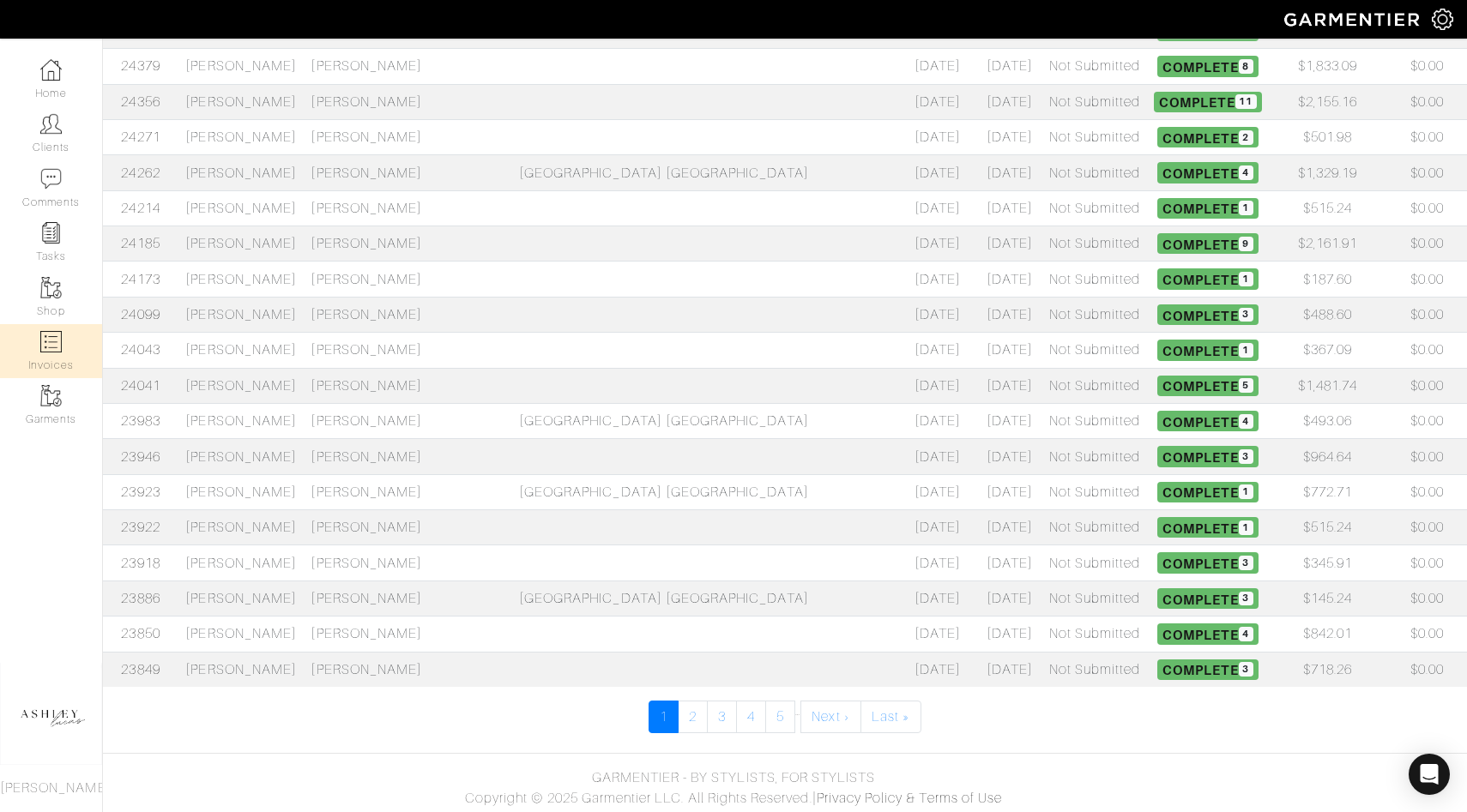
click at [1157, 659] on span "Complete 3" at bounding box center [1207, 669] width 101 height 21
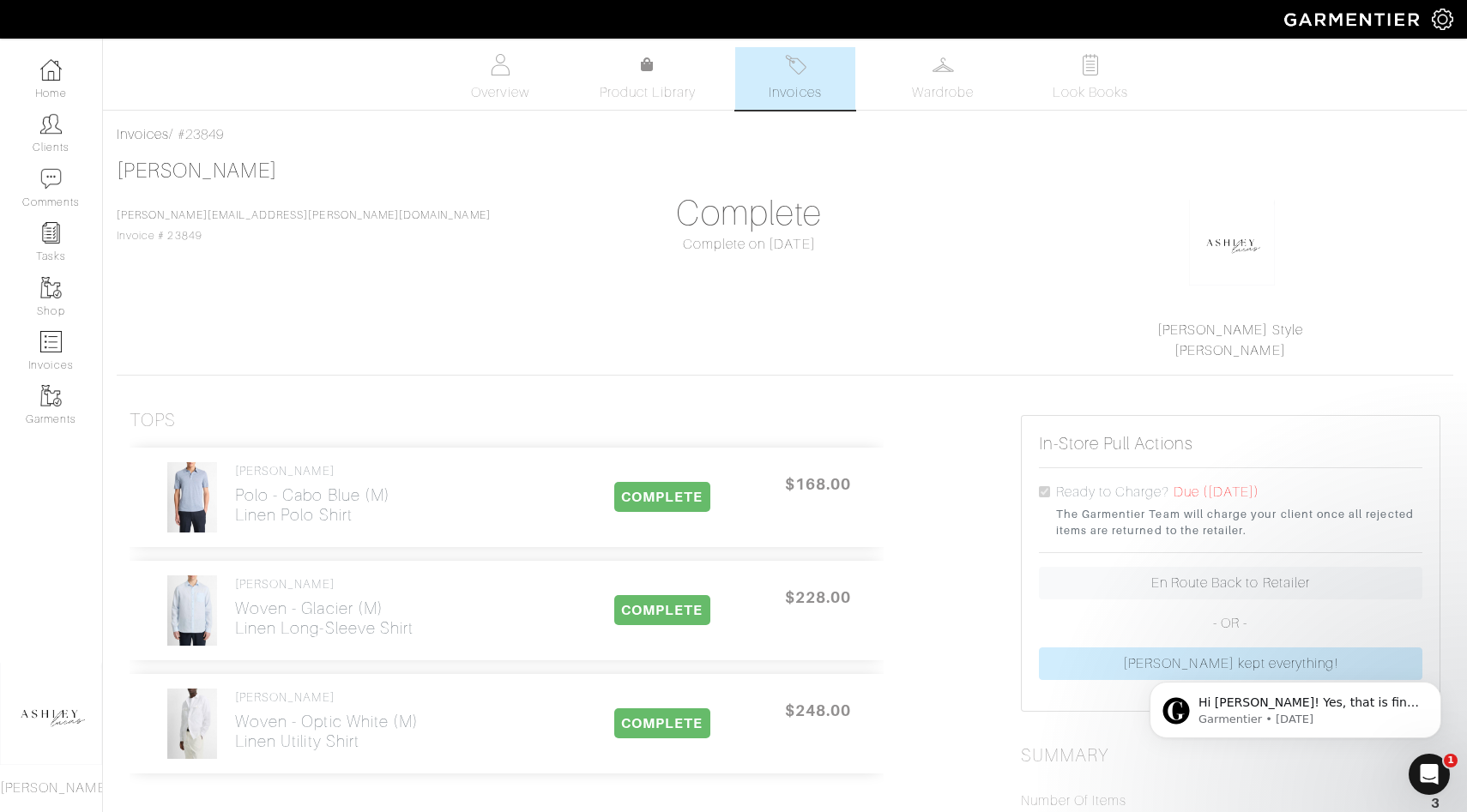
click at [815, 104] on link "Invoices" at bounding box center [796, 78] width 120 height 63
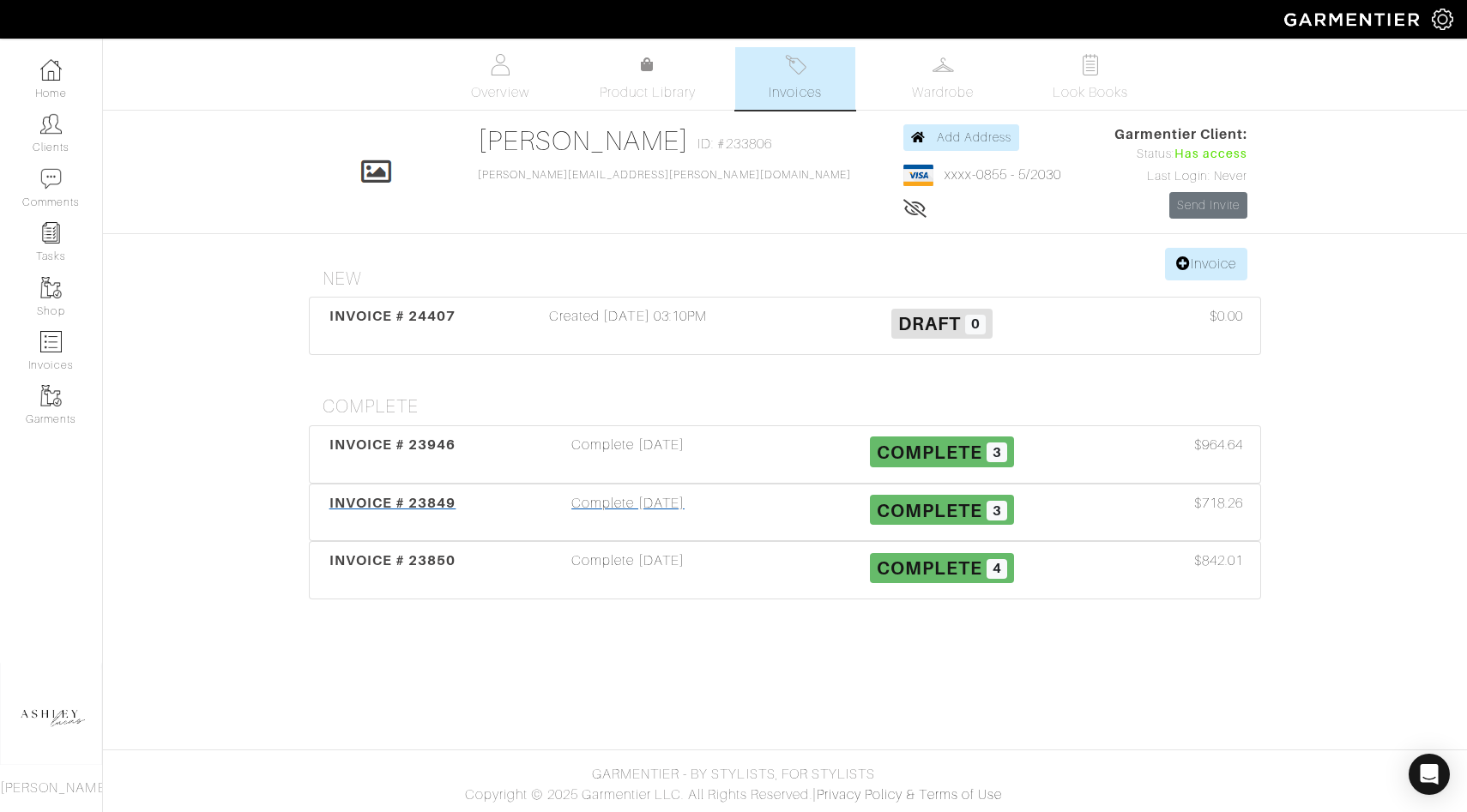
click at [928, 513] on span "Complete" at bounding box center [929, 509] width 105 height 22
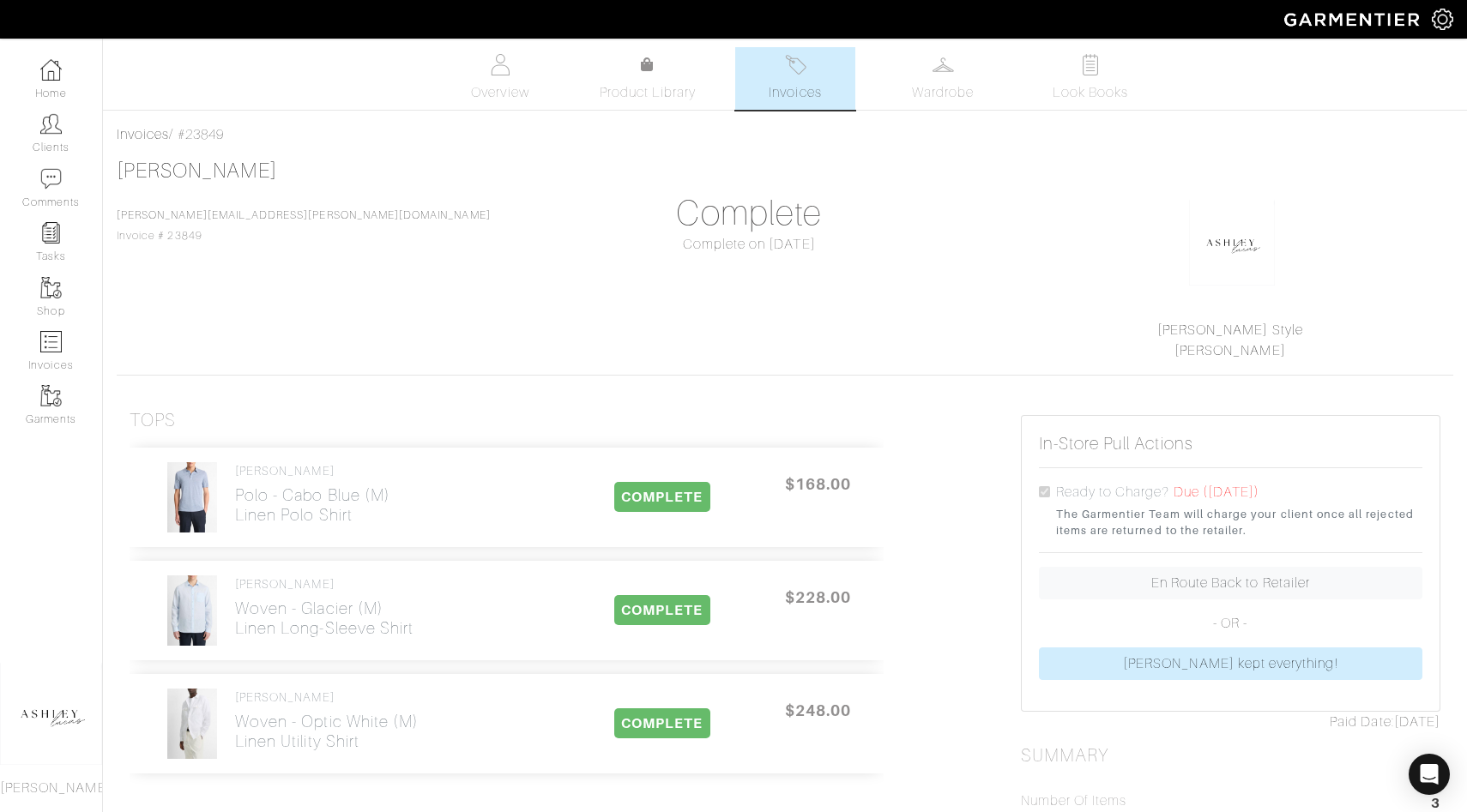
click at [797, 70] on img at bounding box center [796, 64] width 22 height 22
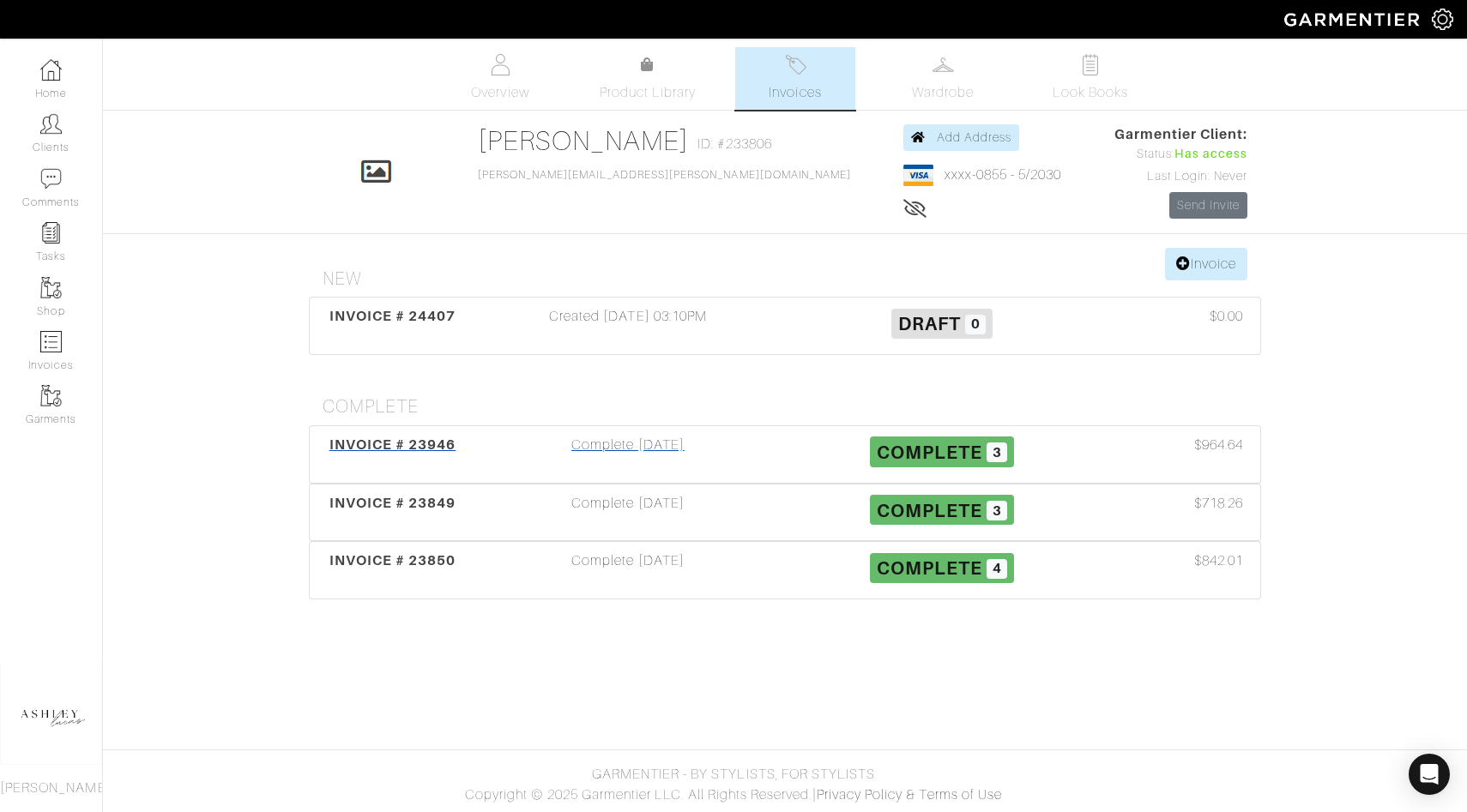
click at [937, 445] on span "Complete" at bounding box center [929, 452] width 105 height 22
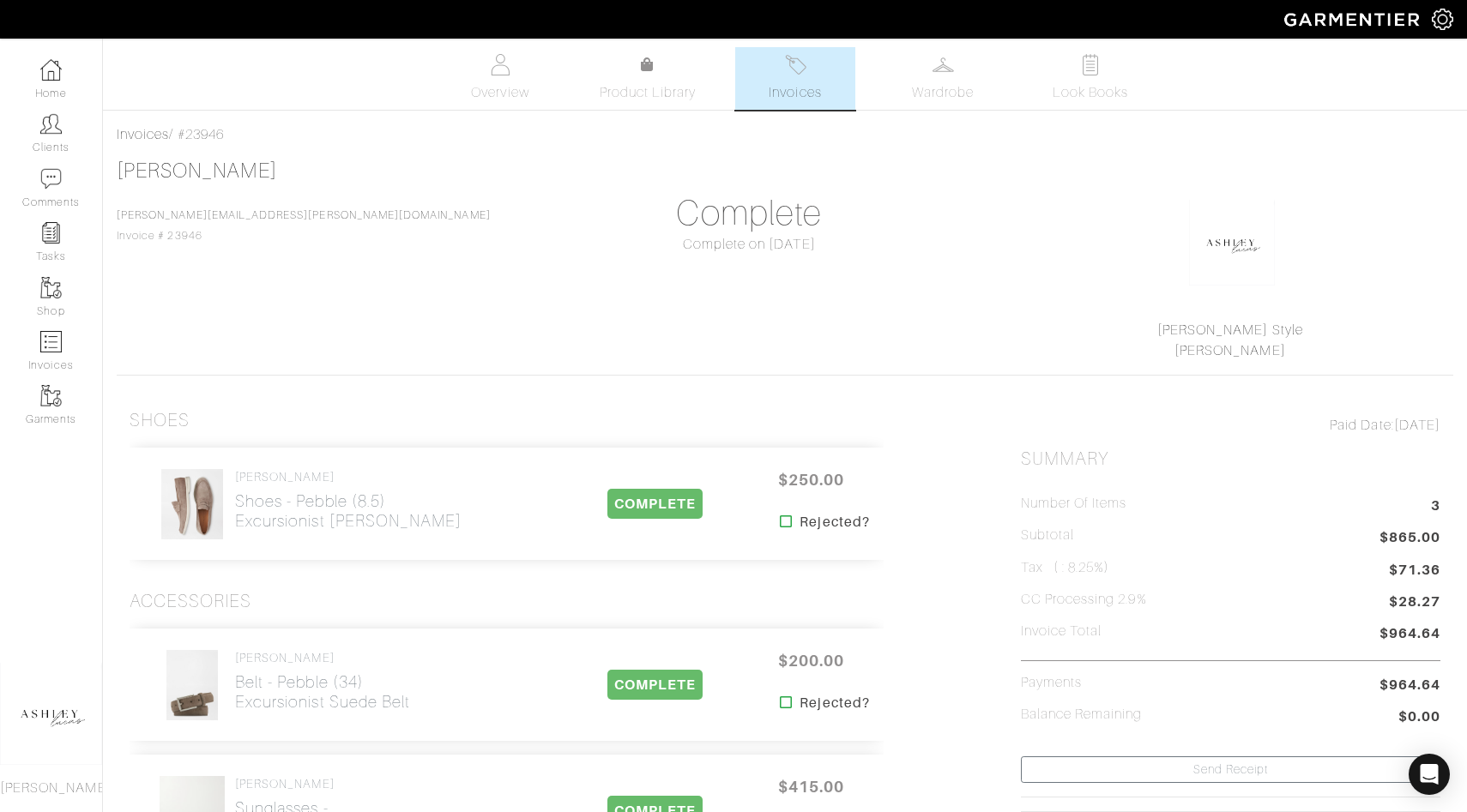
click at [787, 91] on span "Invoices" at bounding box center [795, 93] width 53 height 21
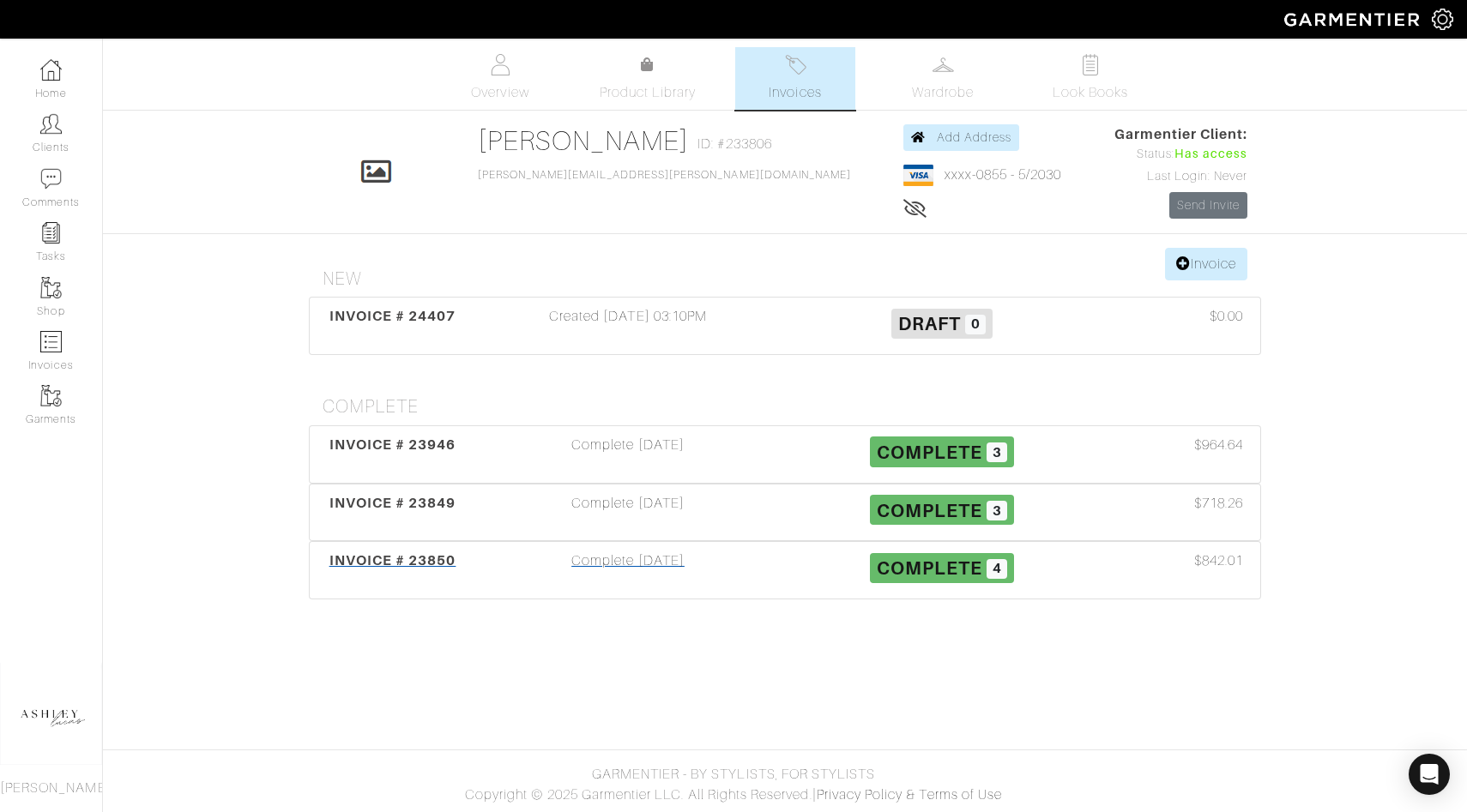
click at [970, 561] on span "Complete" at bounding box center [929, 568] width 105 height 22
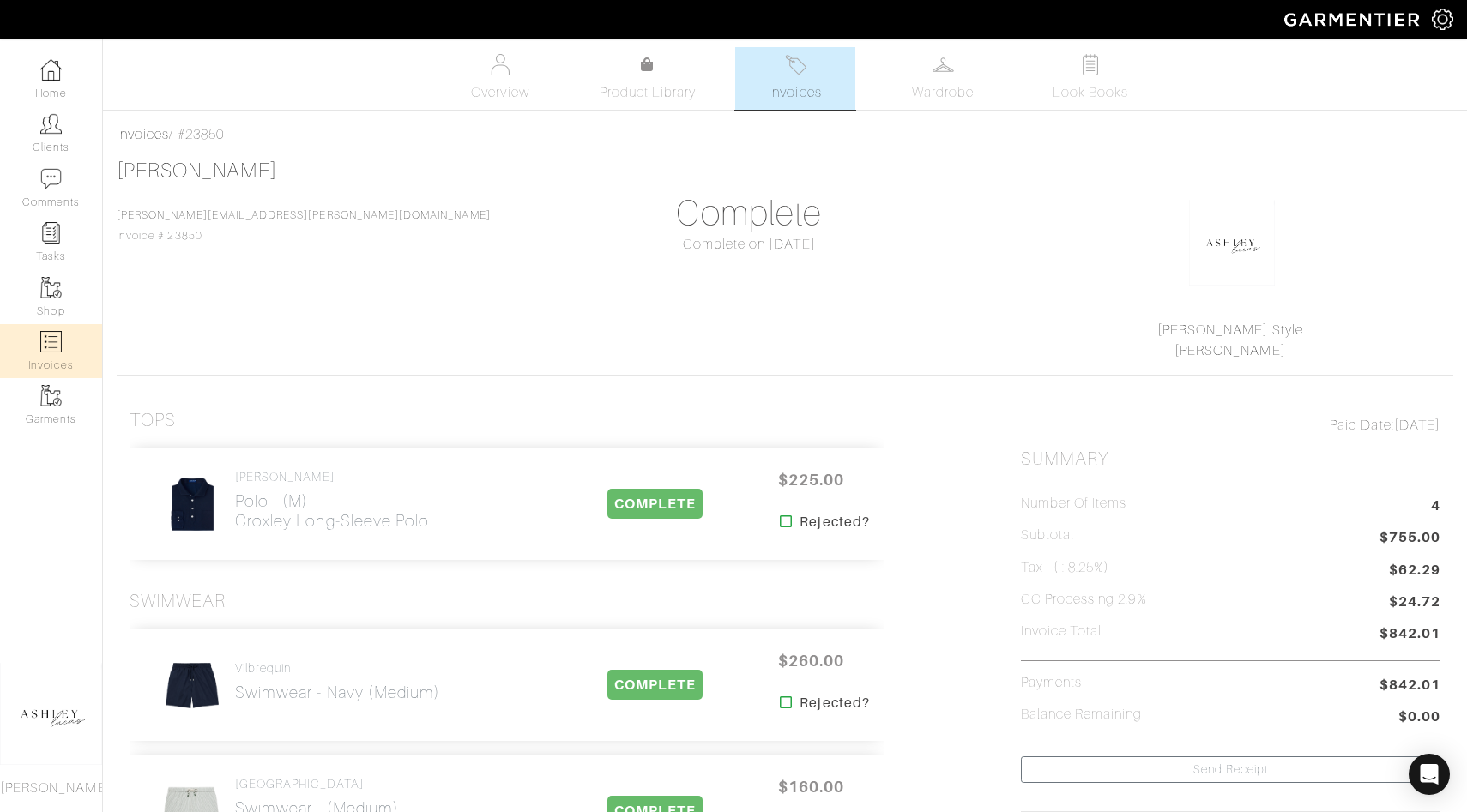
click at [50, 334] on img at bounding box center [51, 341] width 22 height 22
select select
